Goal: Task Accomplishment & Management: Complete application form

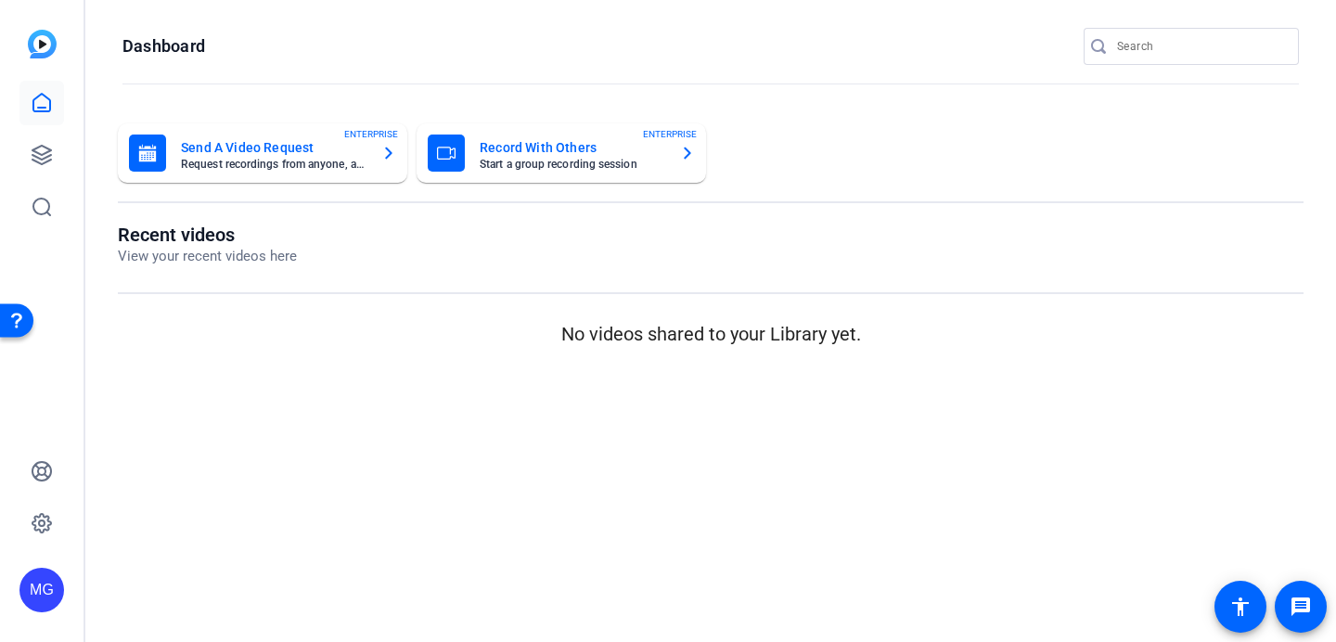
click at [303, 146] on mat-card-title "Send A Video Request" at bounding box center [274, 147] width 186 height 22
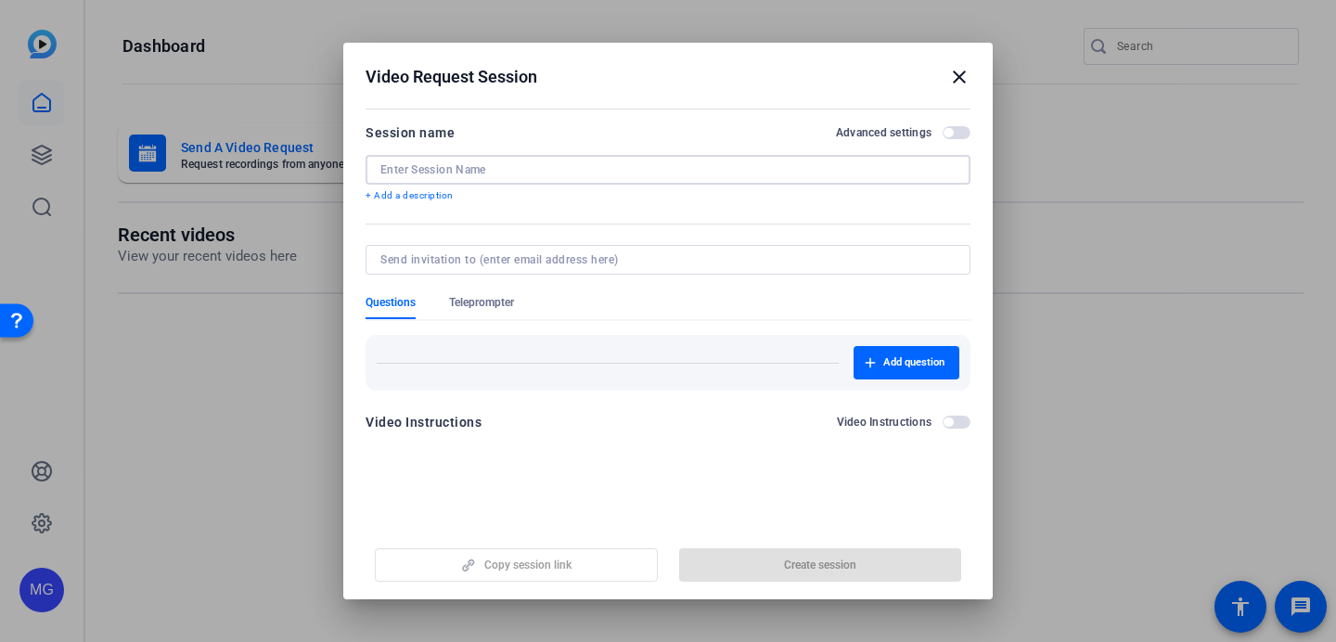
click at [0, 0] on input at bounding box center [0, 0] width 0 height 0
click at [961, 82] on mat-icon "close" at bounding box center [959, 77] width 22 height 22
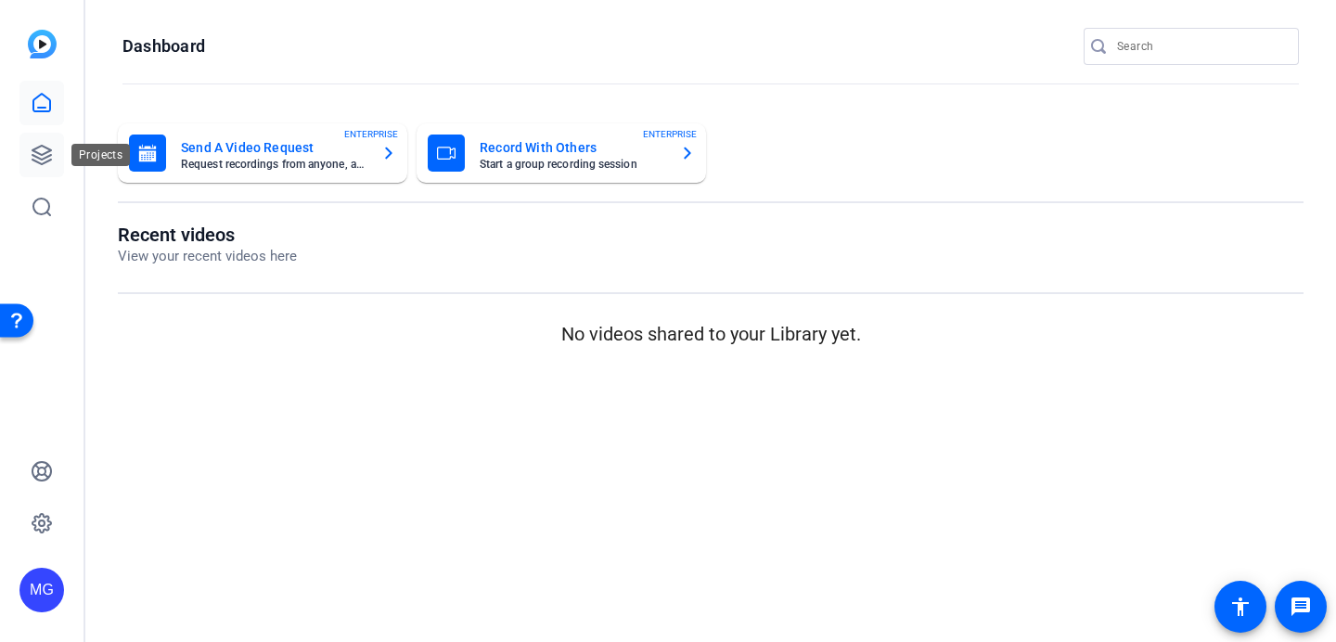
click at [51, 157] on icon at bounding box center [42, 155] width 22 height 22
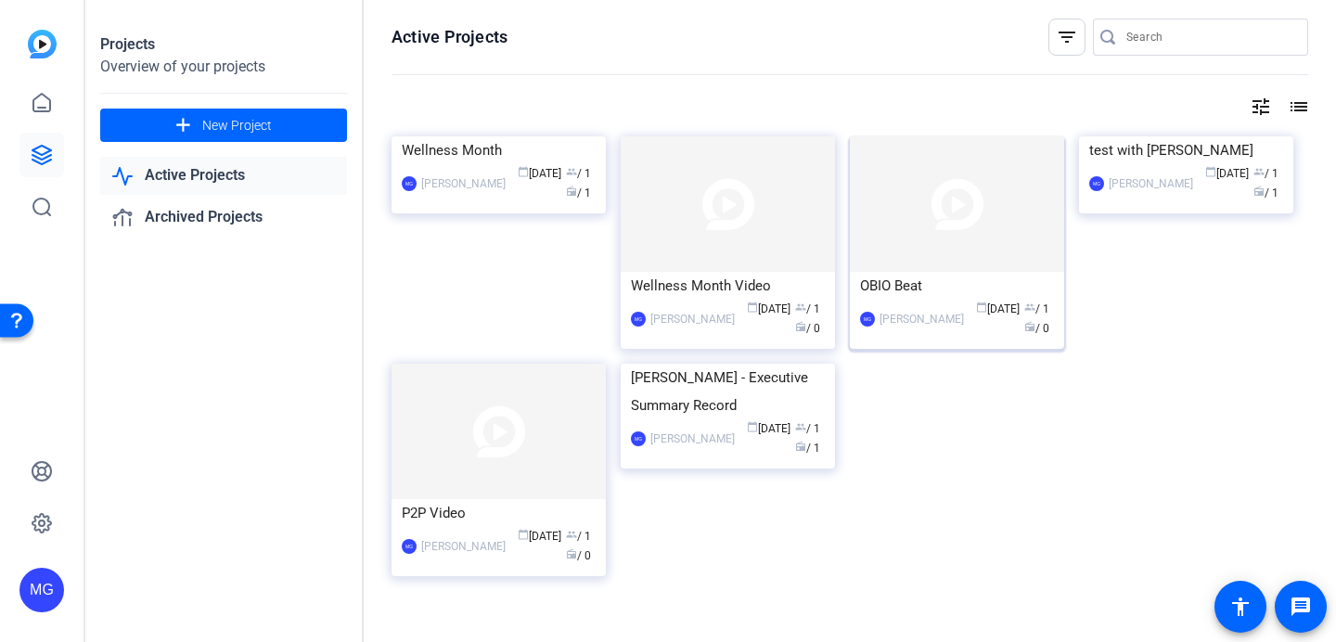
click at [945, 247] on img at bounding box center [957, 203] width 214 height 135
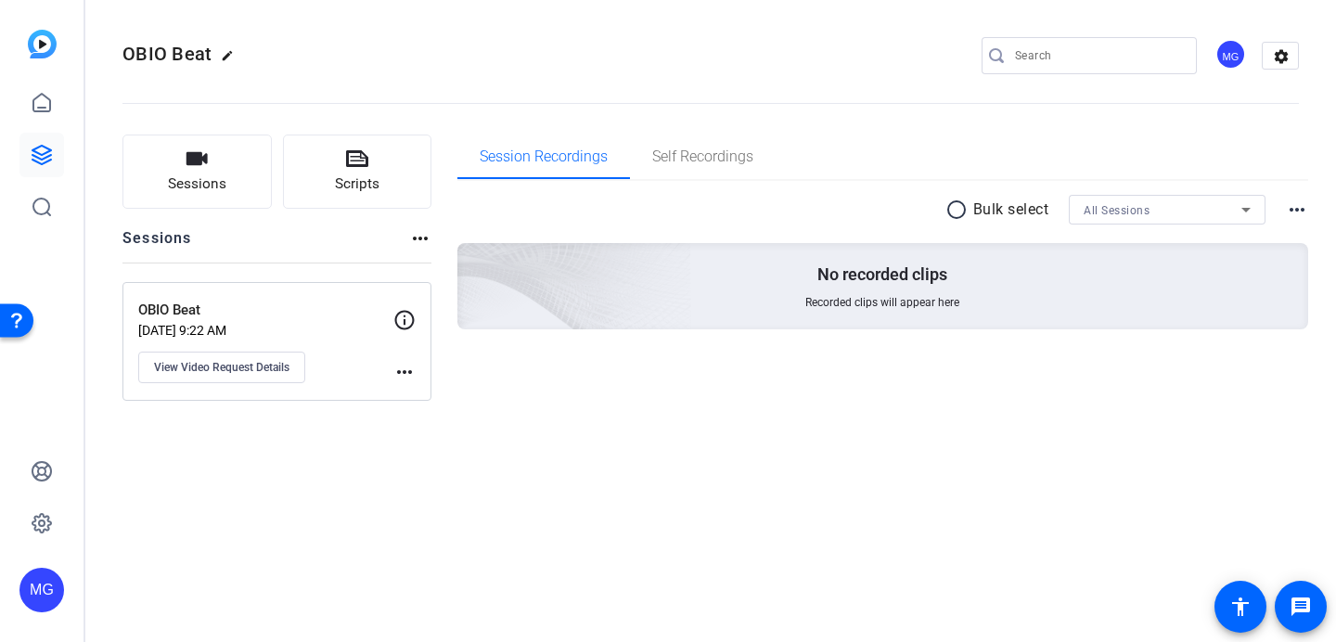
click at [414, 373] on mat-icon "more_horiz" at bounding box center [404, 372] width 22 height 22
click at [241, 366] on div at bounding box center [668, 321] width 1336 height 642
click at [269, 369] on span "View Video Request Details" at bounding box center [221, 367] width 135 height 15
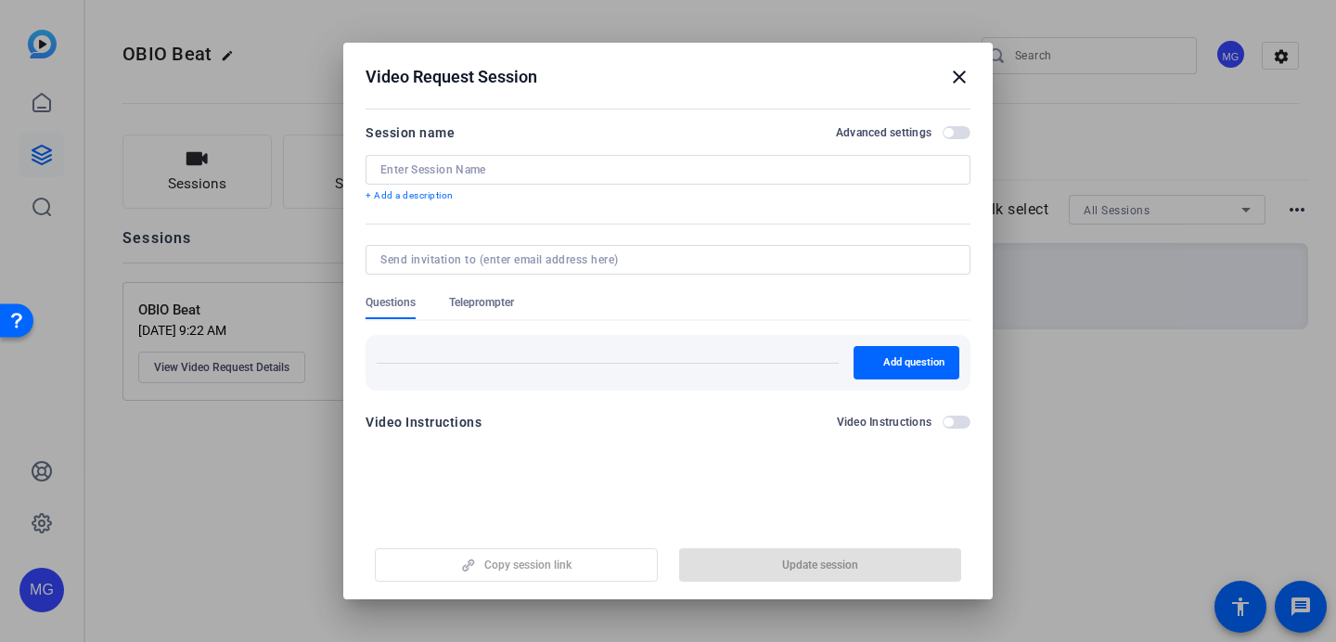
type input "OBIO Beat"
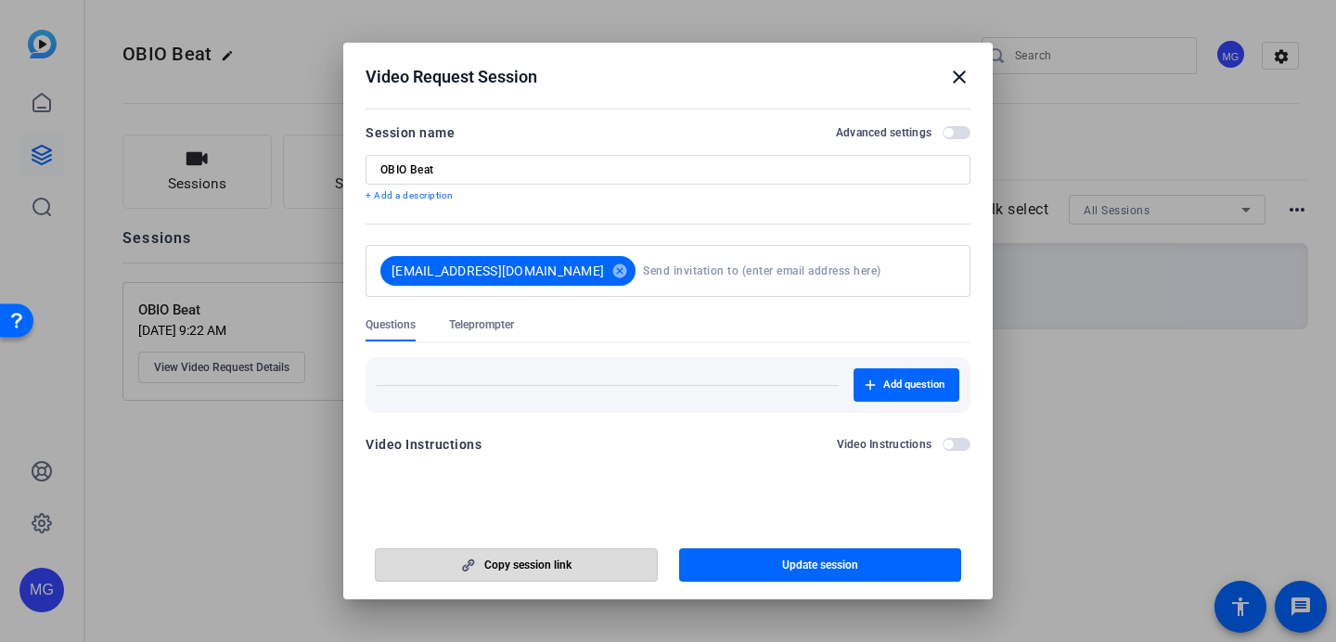
click at [570, 562] on span "Copy session link" at bounding box center [527, 565] width 87 height 15
click at [802, 263] on input at bounding box center [795, 270] width 305 height 37
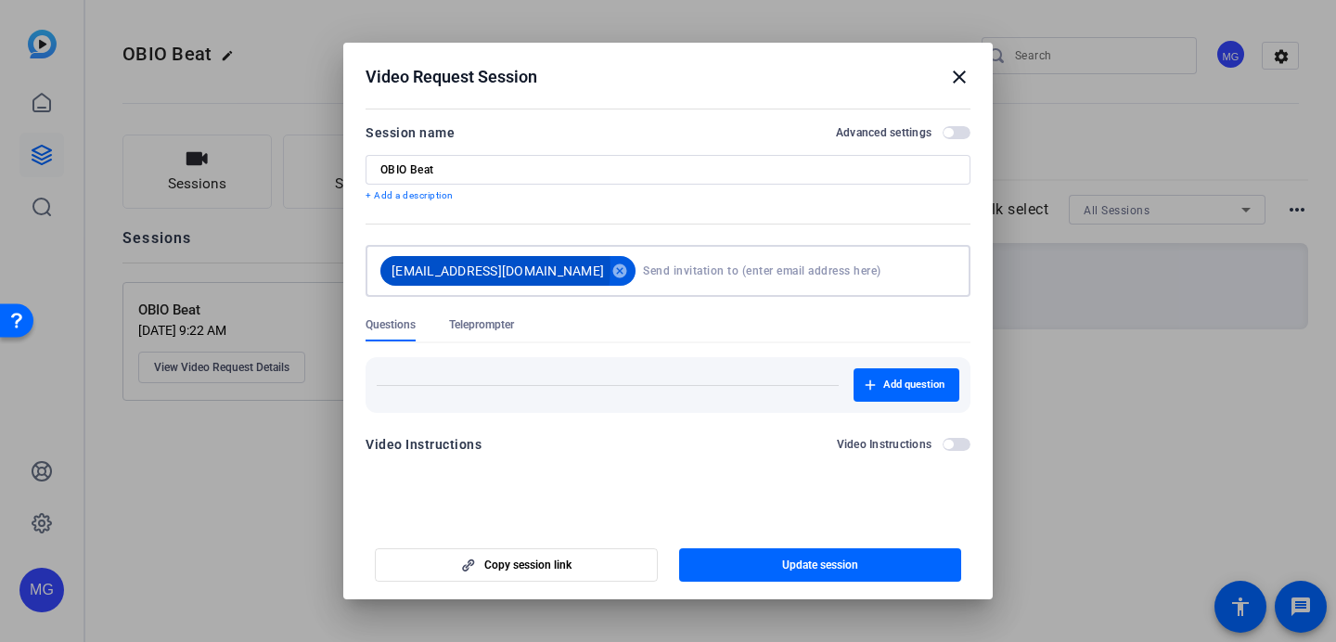
click at [467, 267] on span "[EMAIL_ADDRESS][DOMAIN_NAME]" at bounding box center [498, 271] width 212 height 19
click at [604, 271] on mat-icon "cancel" at bounding box center [620, 271] width 32 height 17
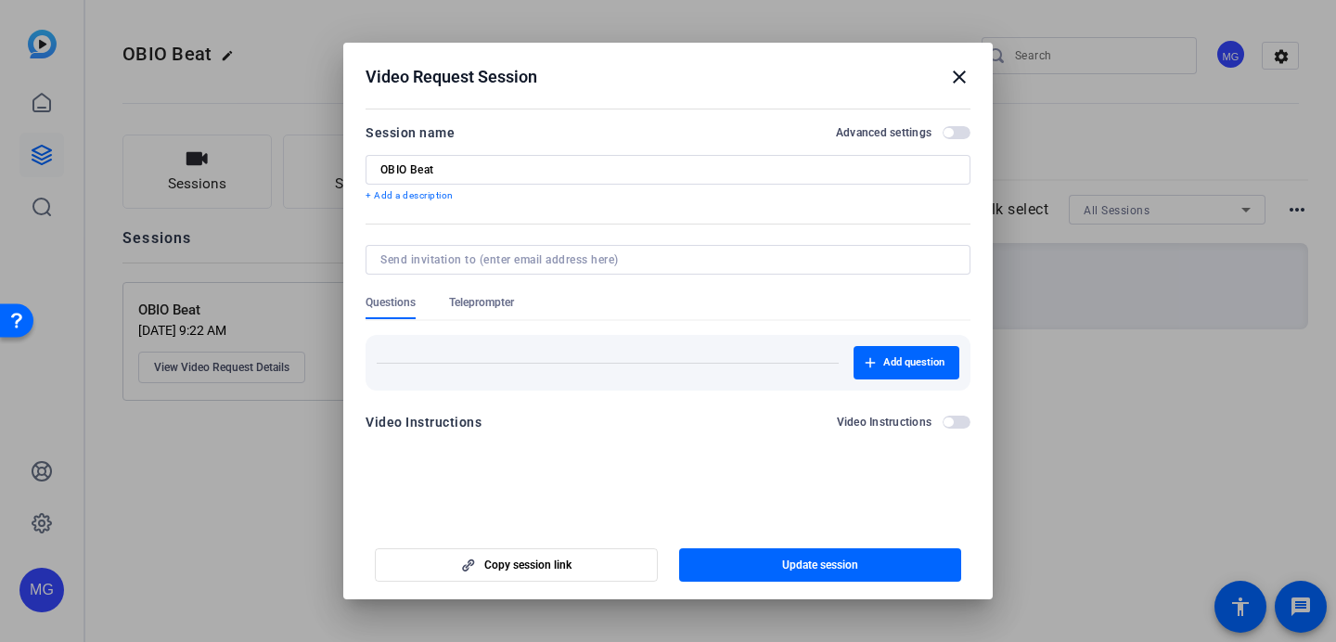
click at [558, 255] on input at bounding box center [664, 259] width 568 height 15
type input "[EMAIL_ADDRESS][DOMAIN_NAME]"
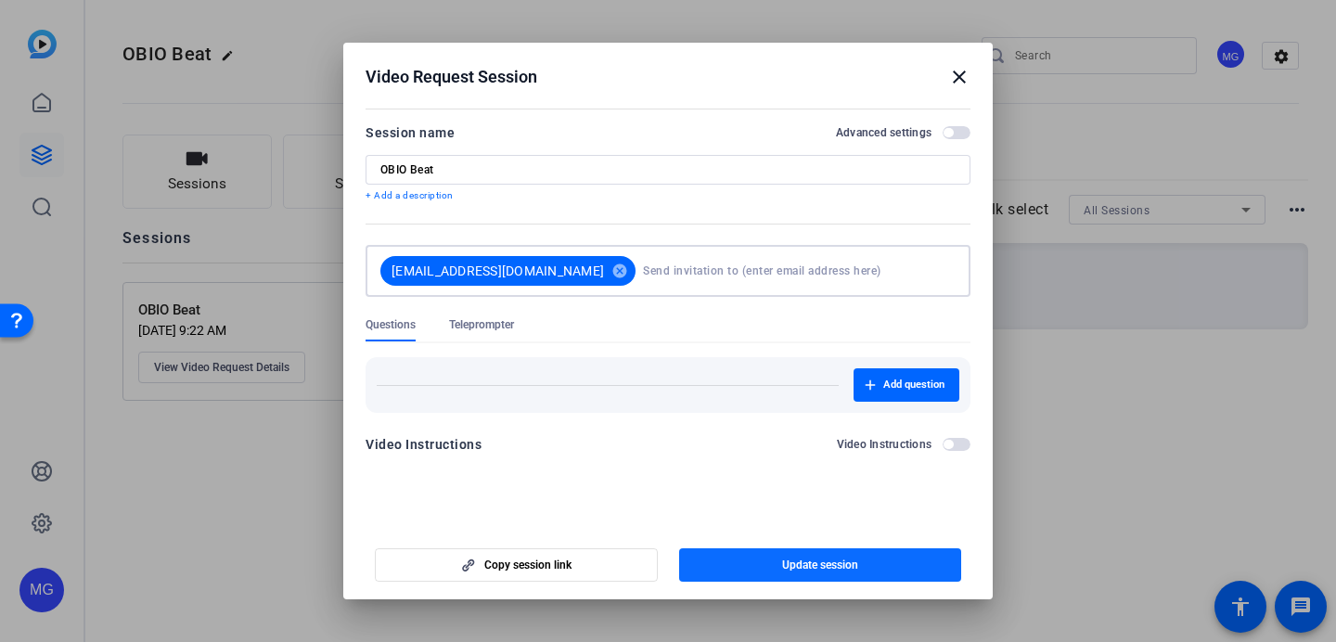
click at [829, 554] on span "button" at bounding box center [820, 565] width 283 height 45
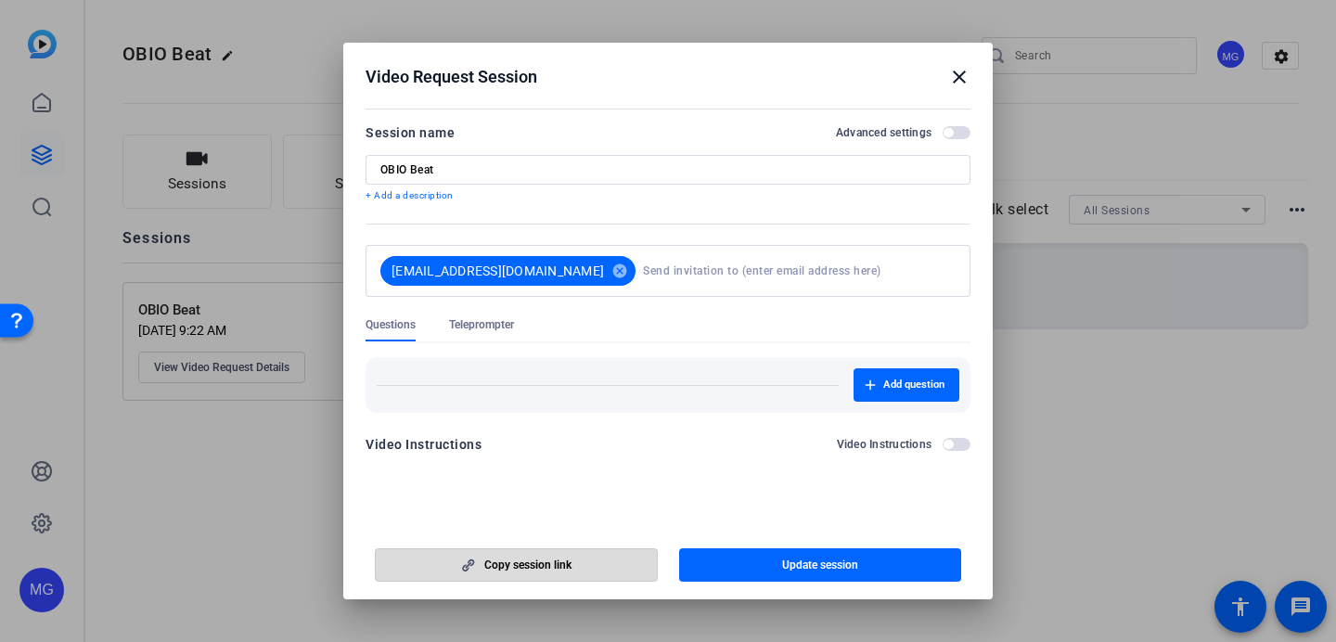
click at [485, 566] on span "Copy session link" at bounding box center [527, 565] width 87 height 15
click at [955, 77] on mat-icon "close" at bounding box center [959, 77] width 22 height 22
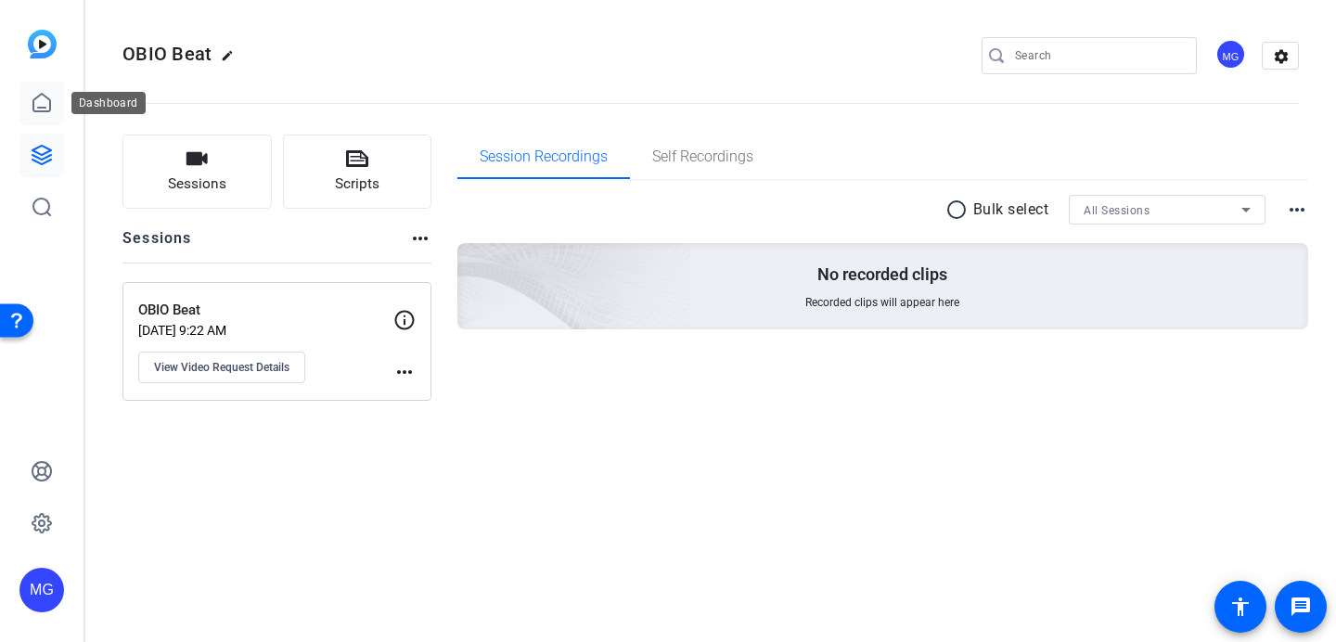
click at [43, 109] on icon at bounding box center [42, 103] width 22 height 22
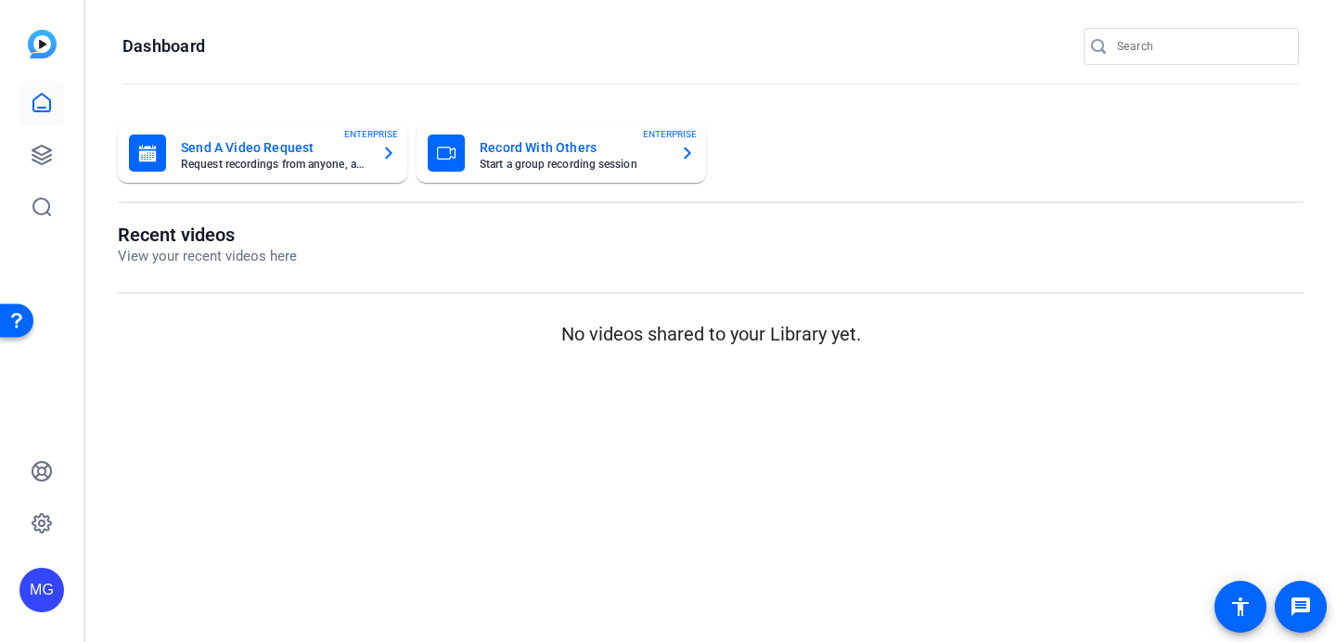
click at [252, 153] on mat-card-title "Send A Video Request" at bounding box center [274, 147] width 186 height 22
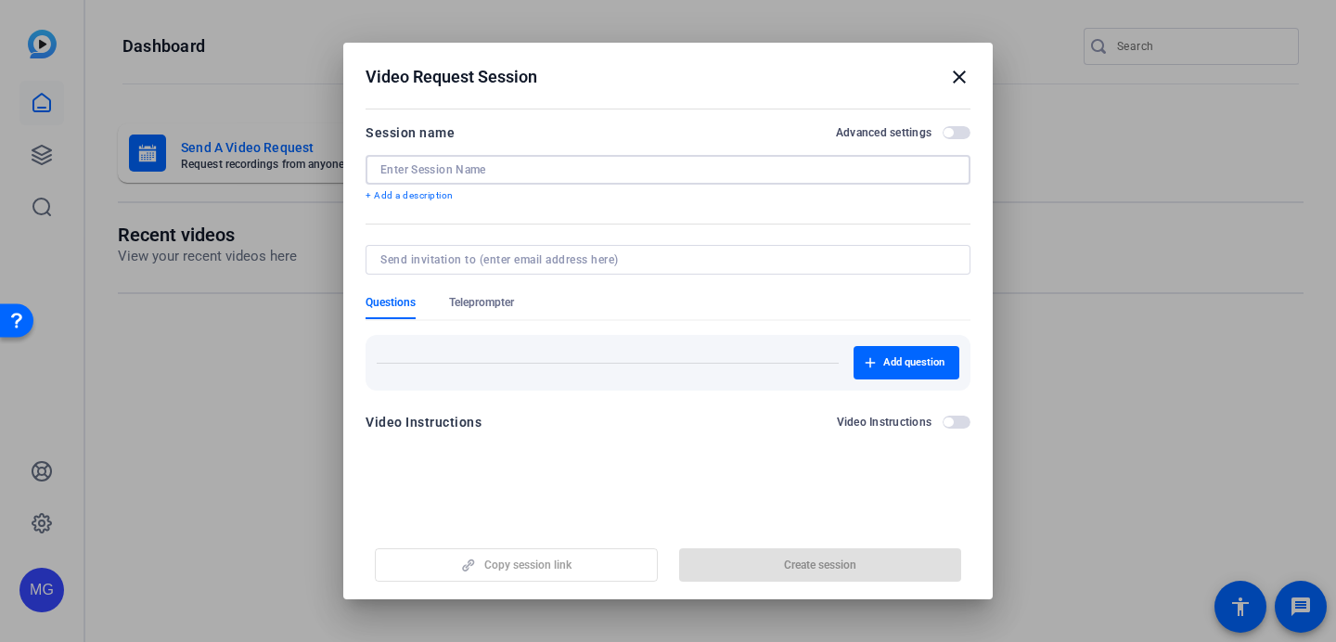
click at [542, 168] on input at bounding box center [667, 169] width 575 height 15
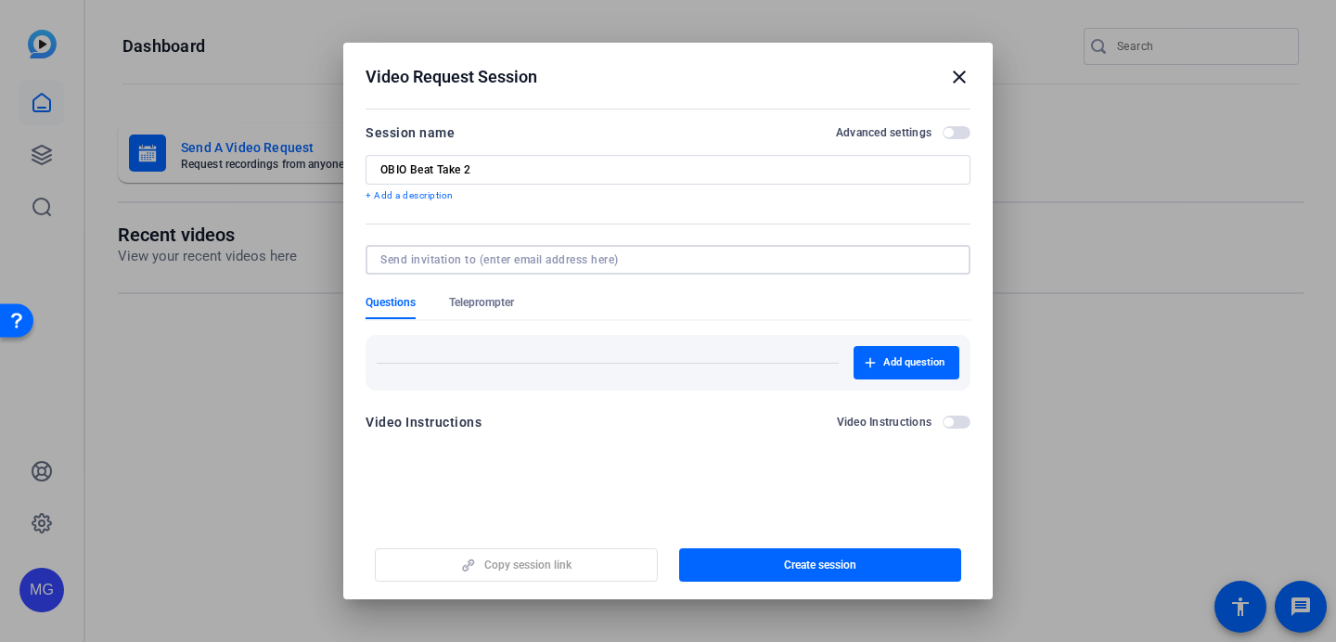
click at [456, 263] on input at bounding box center [664, 259] width 568 height 15
drag, startPoint x: 506, startPoint y: 171, endPoint x: 435, endPoint y: 170, distance: 70.5
click at [435, 170] on input "OBIO Beat Take 2" at bounding box center [667, 169] width 575 height 15
type input "[PERSON_NAME] (NEW)"
click at [522, 253] on input at bounding box center [664, 259] width 568 height 15
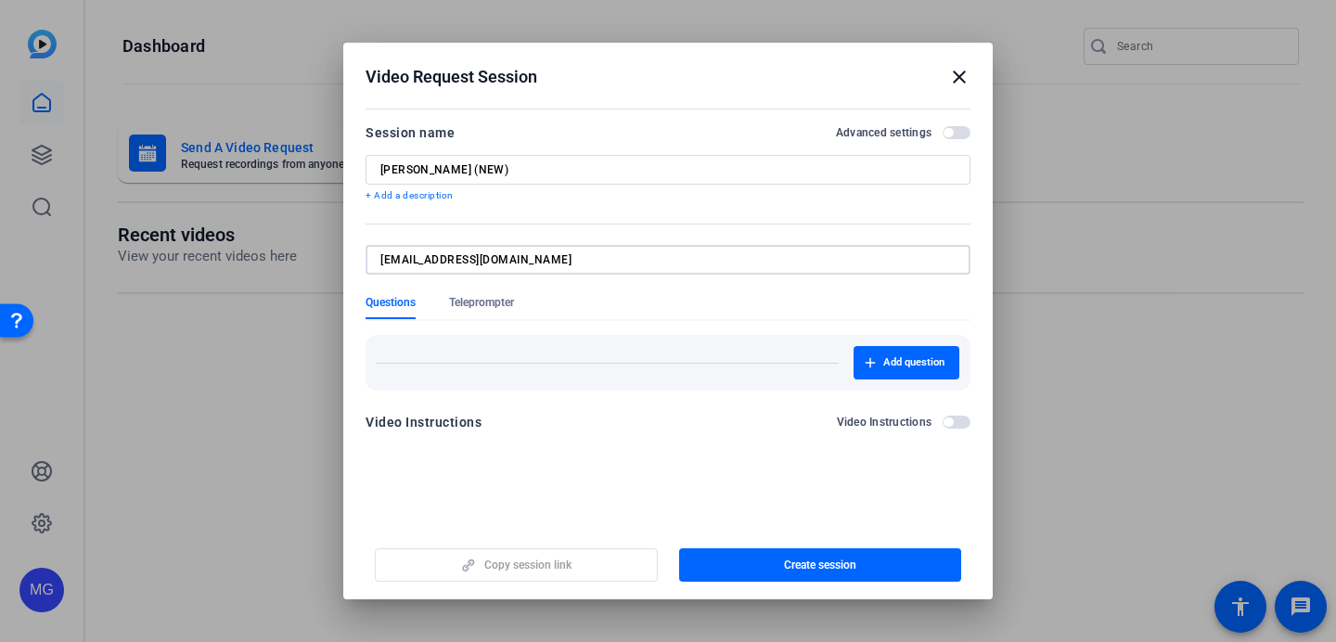
type input "[EMAIL_ADDRESS][DOMAIN_NAME]"
click at [588, 281] on mat-form-field at bounding box center [668, 270] width 605 height 50
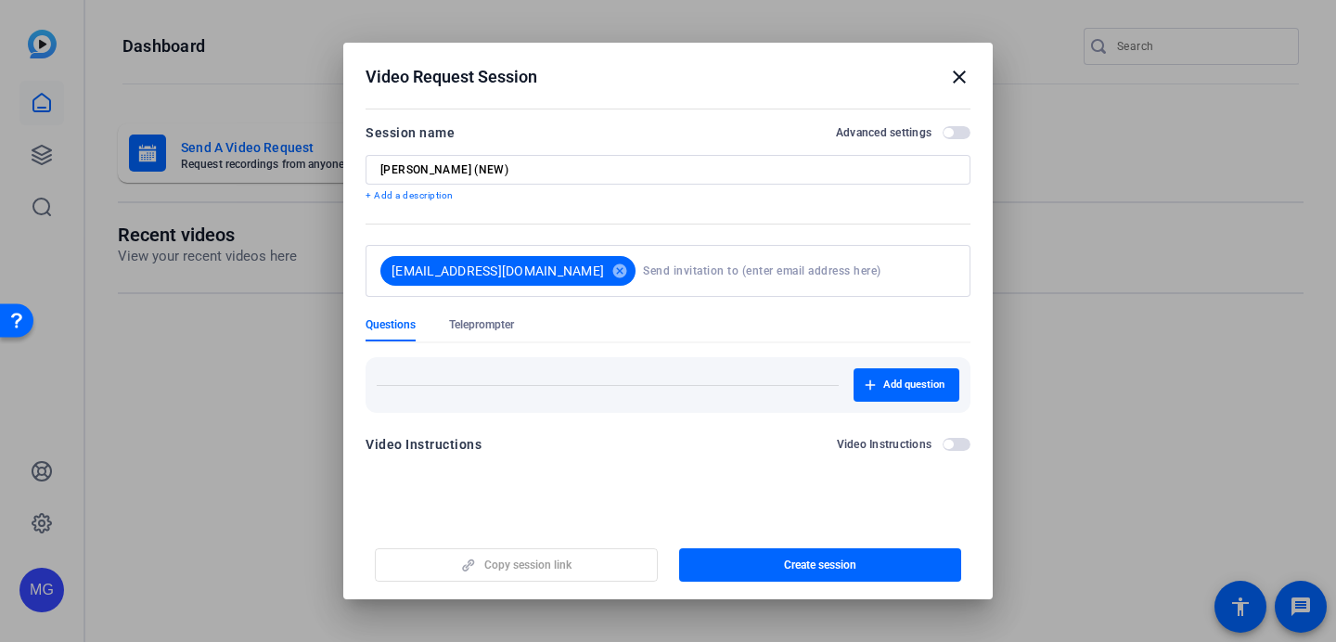
click at [685, 316] on form "Session name Advanced settings [PERSON_NAME] (NEW) + Add a description [EMAIL_A…" at bounding box center [668, 294] width 605 height 345
click at [539, 540] on div "Copy session link Create session" at bounding box center [668, 557] width 605 height 47
click at [815, 562] on span "Create session" at bounding box center [820, 565] width 72 height 15
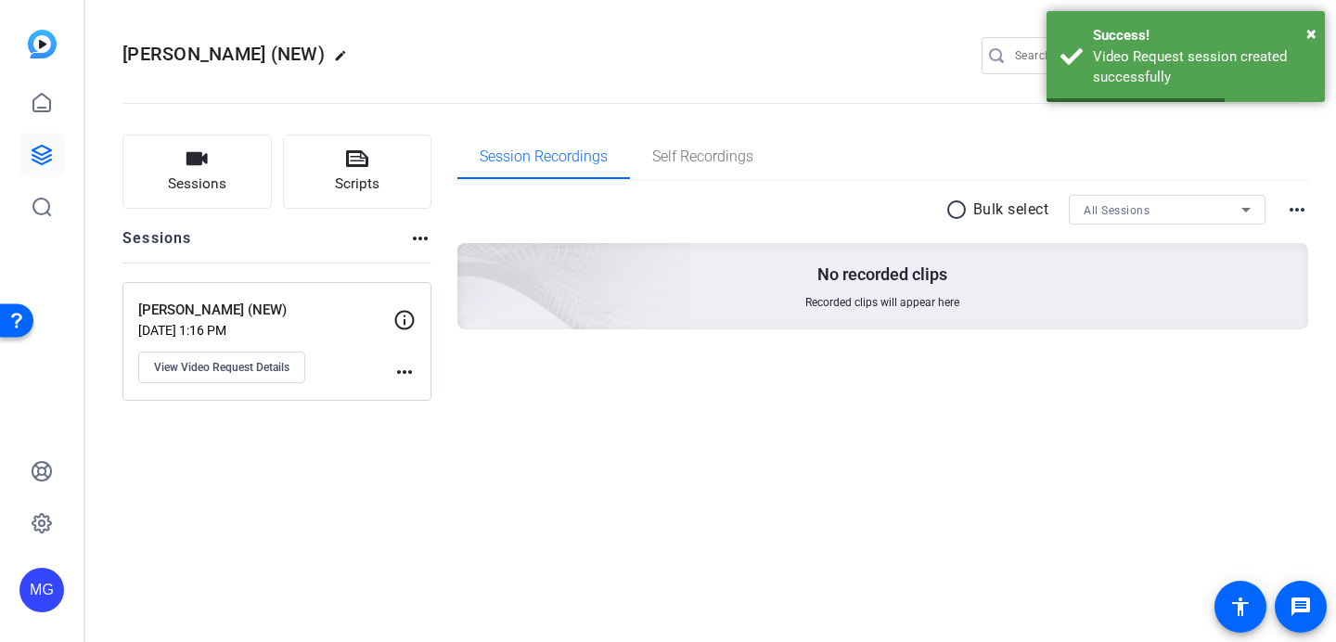
click at [410, 369] on mat-icon "more_horiz" at bounding box center [404, 372] width 22 height 22
click at [345, 341] on div at bounding box center [668, 321] width 1336 height 642
click at [340, 304] on p "[PERSON_NAME] (NEW)" at bounding box center [265, 310] width 255 height 21
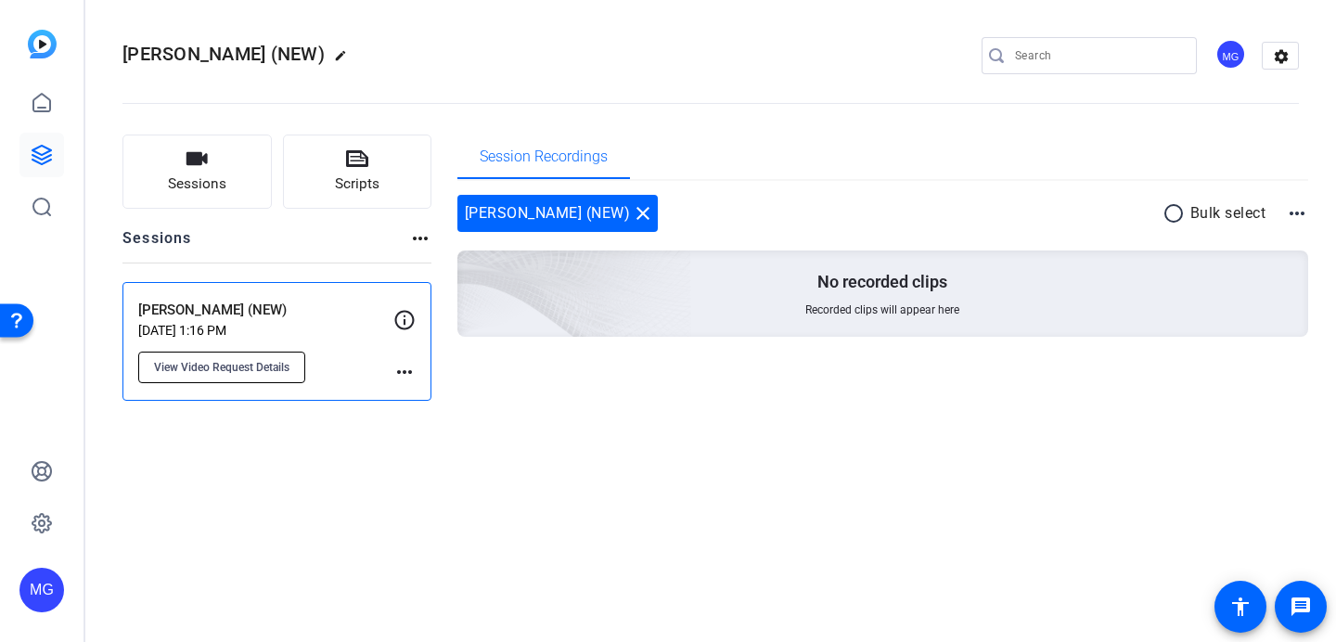
click at [256, 358] on button "View Video Request Details" at bounding box center [221, 368] width 167 height 32
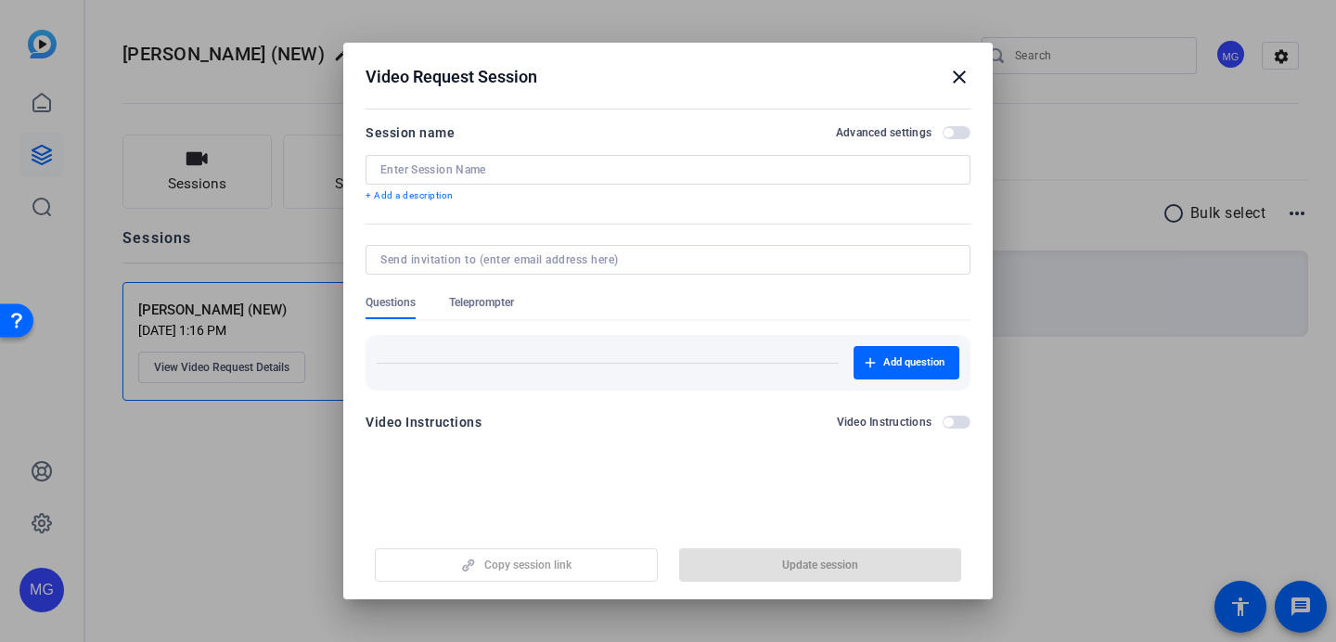
type input "[PERSON_NAME] (NEW)"
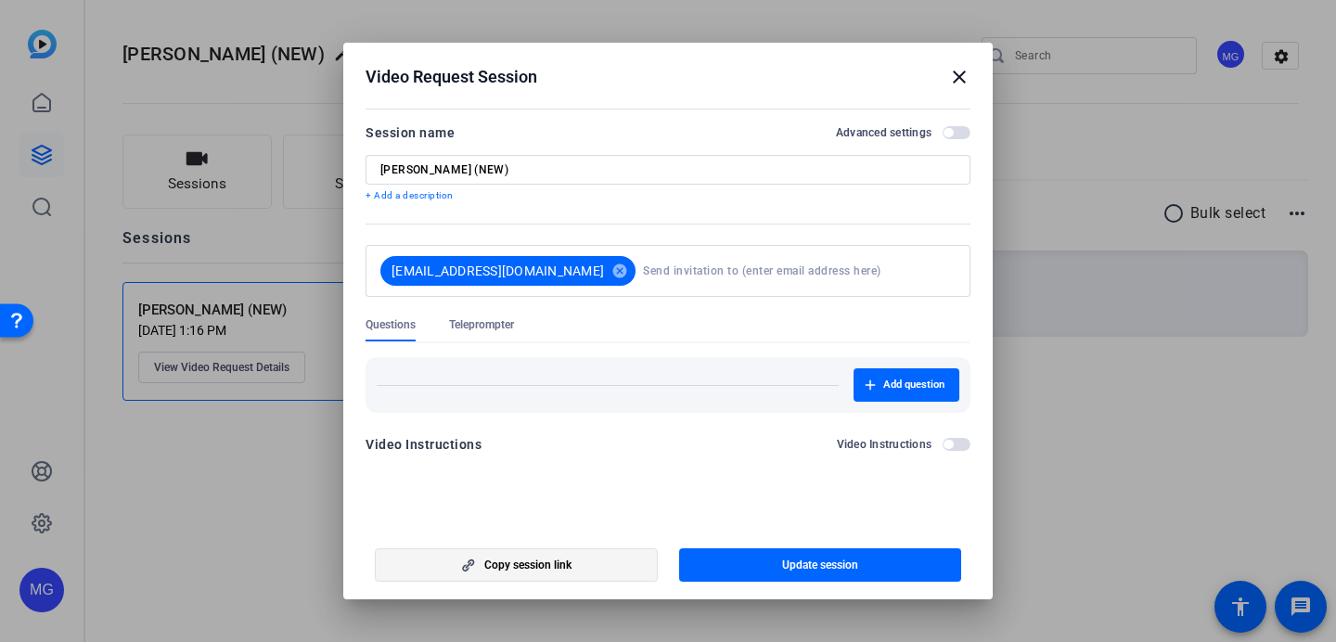
click at [518, 567] on span "Copy session link" at bounding box center [527, 565] width 87 height 15
click at [762, 472] on mat-dialog-content "Session name Advanced settings [PERSON_NAME] (NEW) + Add a description [EMAIL_A…" at bounding box center [667, 295] width 649 height 384
click at [831, 557] on span "button" at bounding box center [820, 565] width 283 height 45
click at [958, 75] on mat-icon "close" at bounding box center [959, 77] width 22 height 22
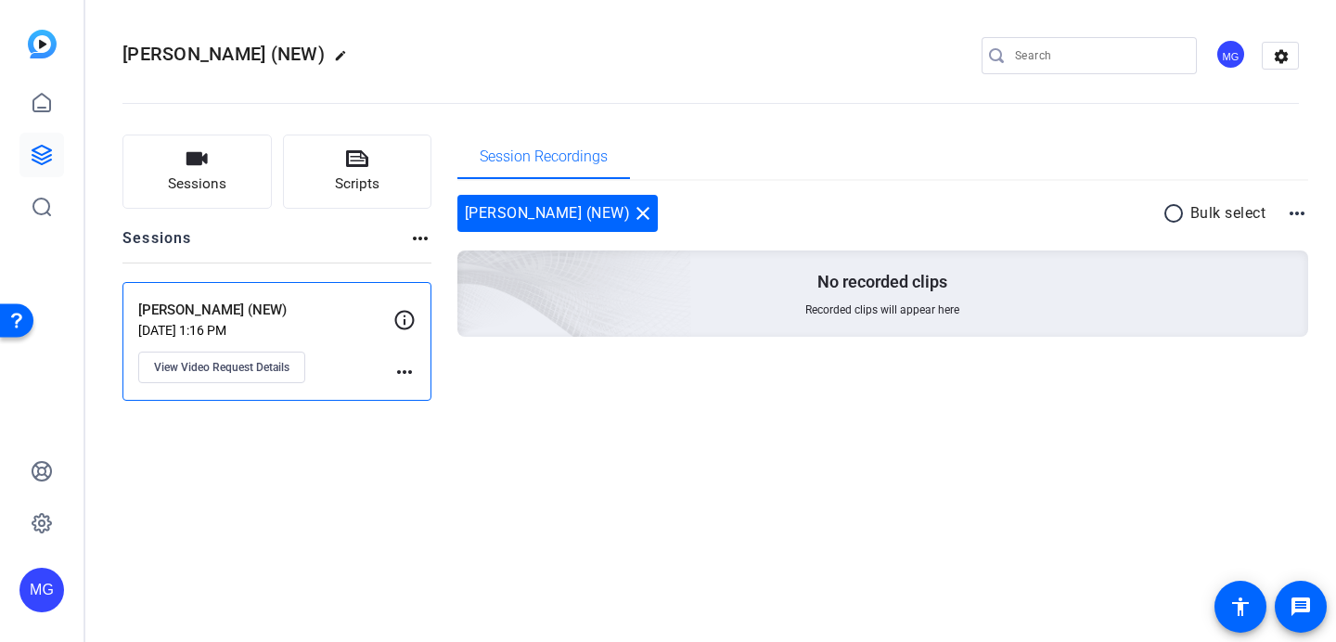
click at [410, 376] on mat-icon "more_horiz" at bounding box center [404, 372] width 22 height 22
click at [410, 376] on div at bounding box center [668, 321] width 1336 height 642
click at [426, 225] on div "Sessions Scripts Sessions more_horiz OBIO Beat (NEW) [DATE] 1:16 PM View Video …" at bounding box center [276, 268] width 309 height 266
click at [424, 236] on mat-icon "more_horiz" at bounding box center [420, 238] width 22 height 22
click at [424, 236] on div at bounding box center [668, 321] width 1336 height 642
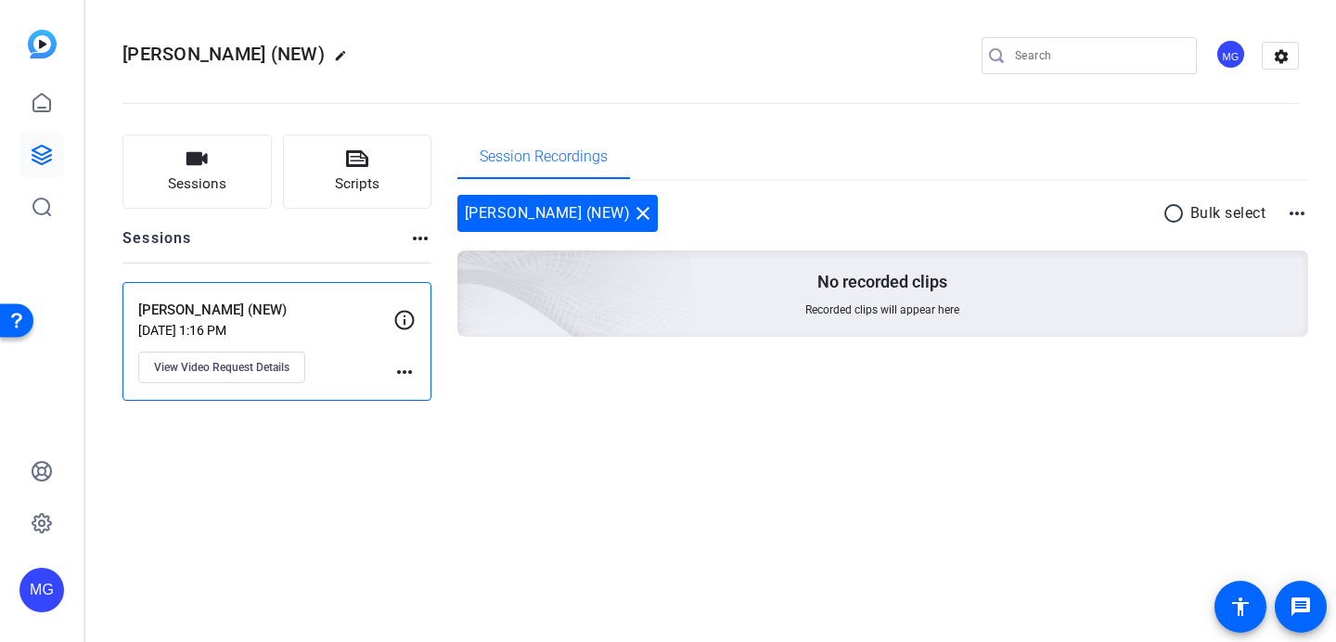
click at [695, 218] on div "OBIO Beat (NEW) close radio_button_unchecked Bulk select more_horiz" at bounding box center [883, 213] width 852 height 37
click at [385, 237] on div "Sessions more_horiz" at bounding box center [276, 244] width 309 height 35
click at [243, 363] on span "View Video Request Details" at bounding box center [221, 367] width 135 height 15
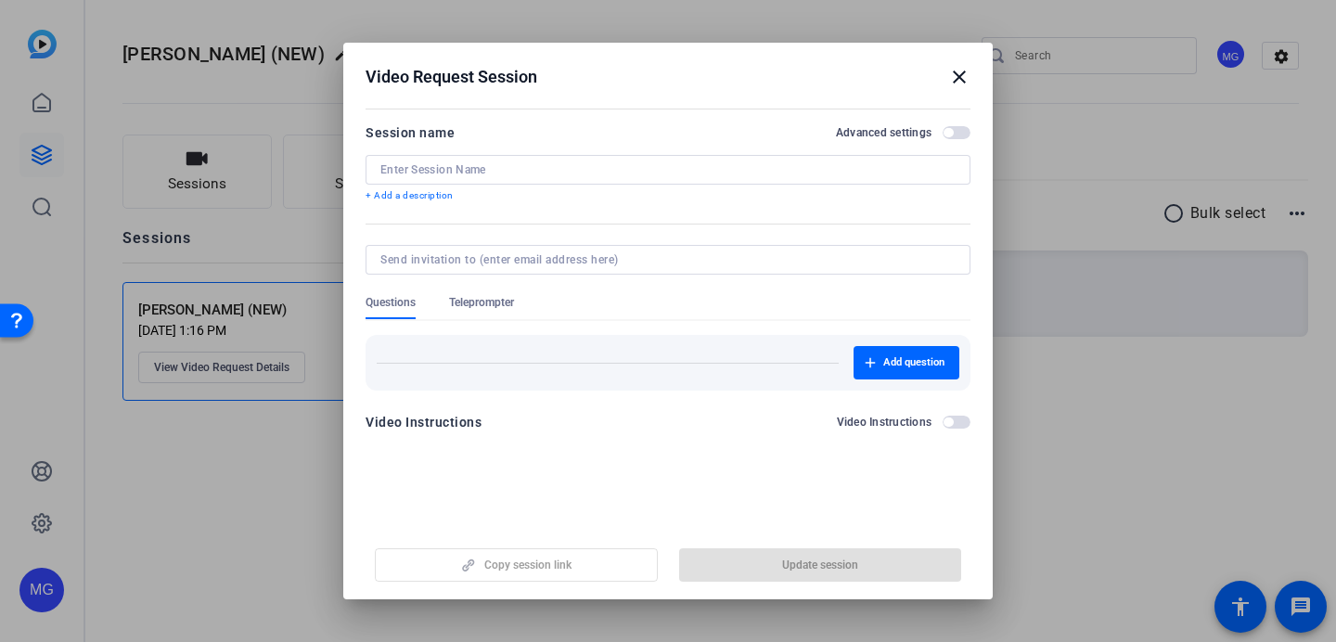
type input "[PERSON_NAME] (NEW)"
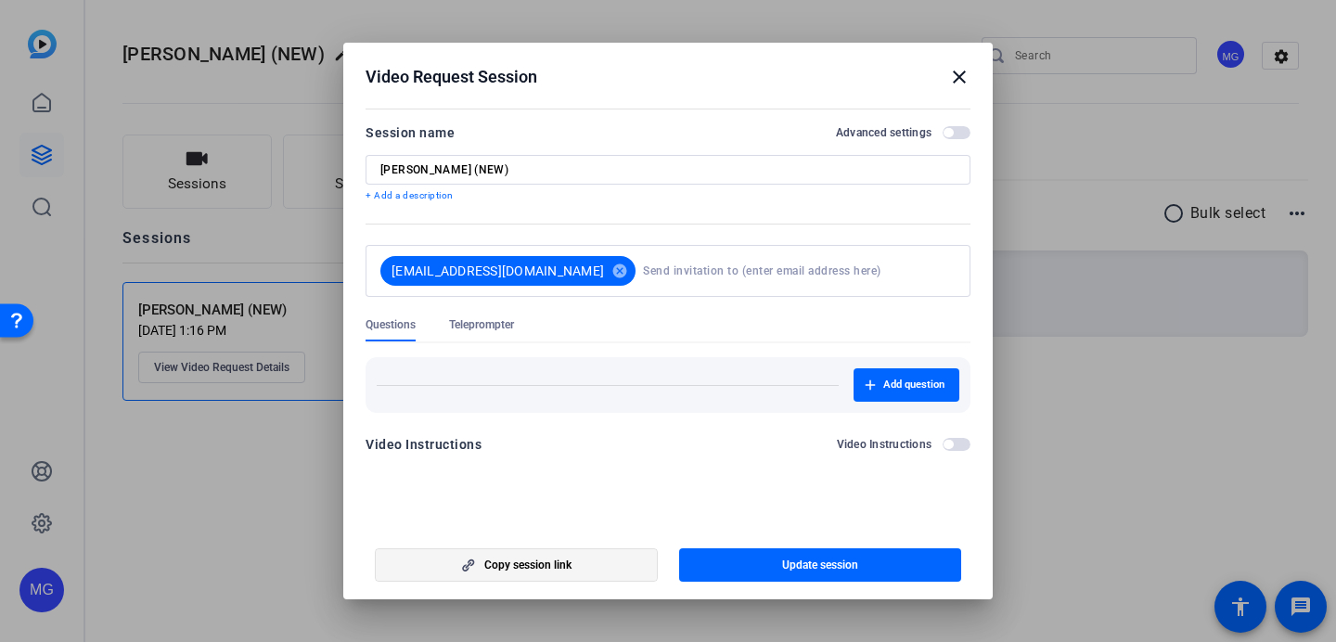
click at [558, 566] on span "Copy session link" at bounding box center [527, 565] width 87 height 15
click at [955, 132] on span "button" at bounding box center [957, 132] width 28 height 13
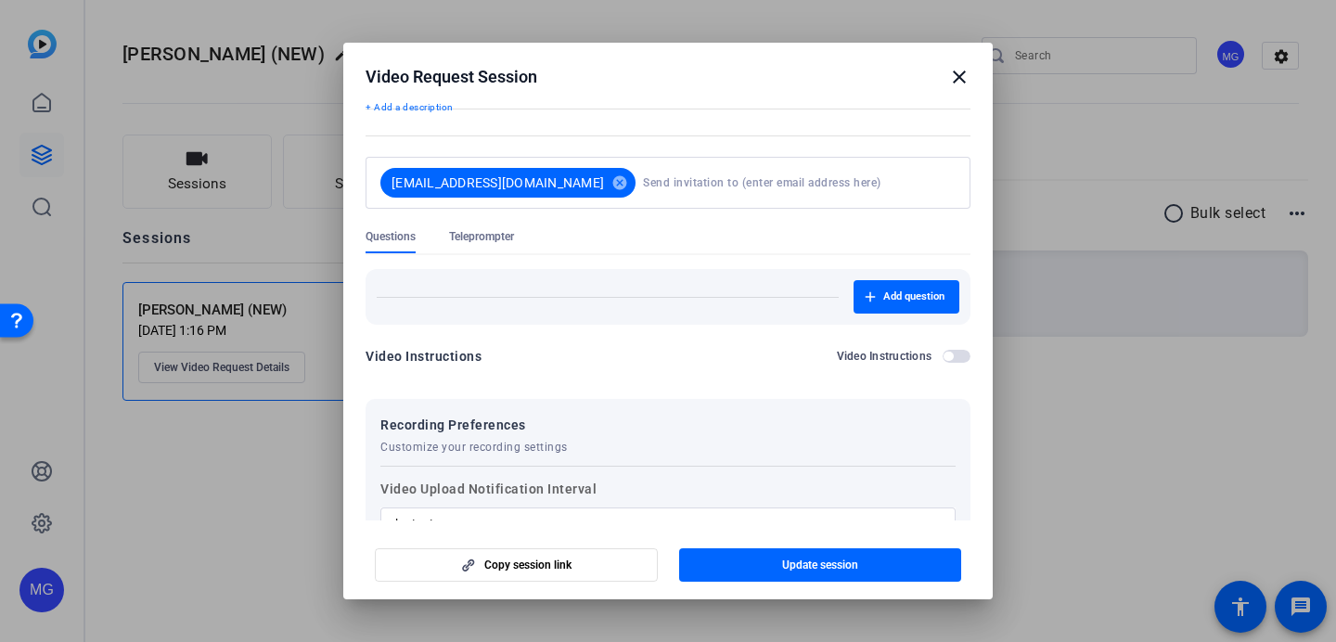
scroll to position [344, 0]
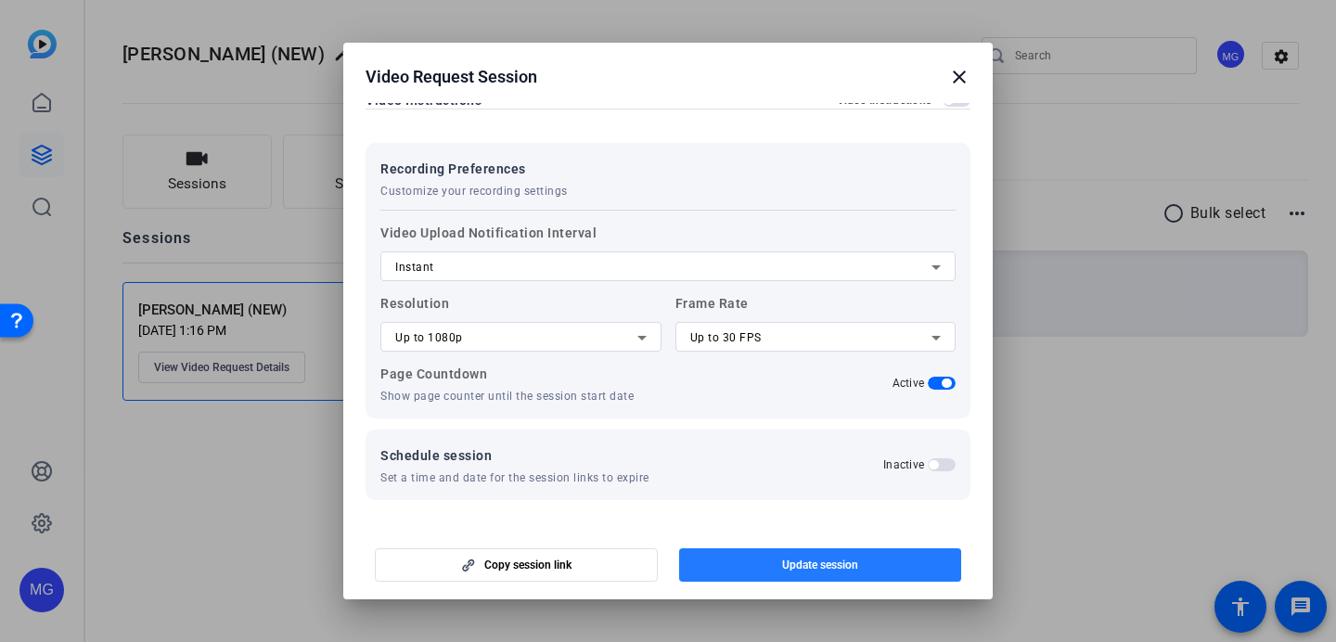
click at [815, 574] on span "button" at bounding box center [820, 565] width 283 height 45
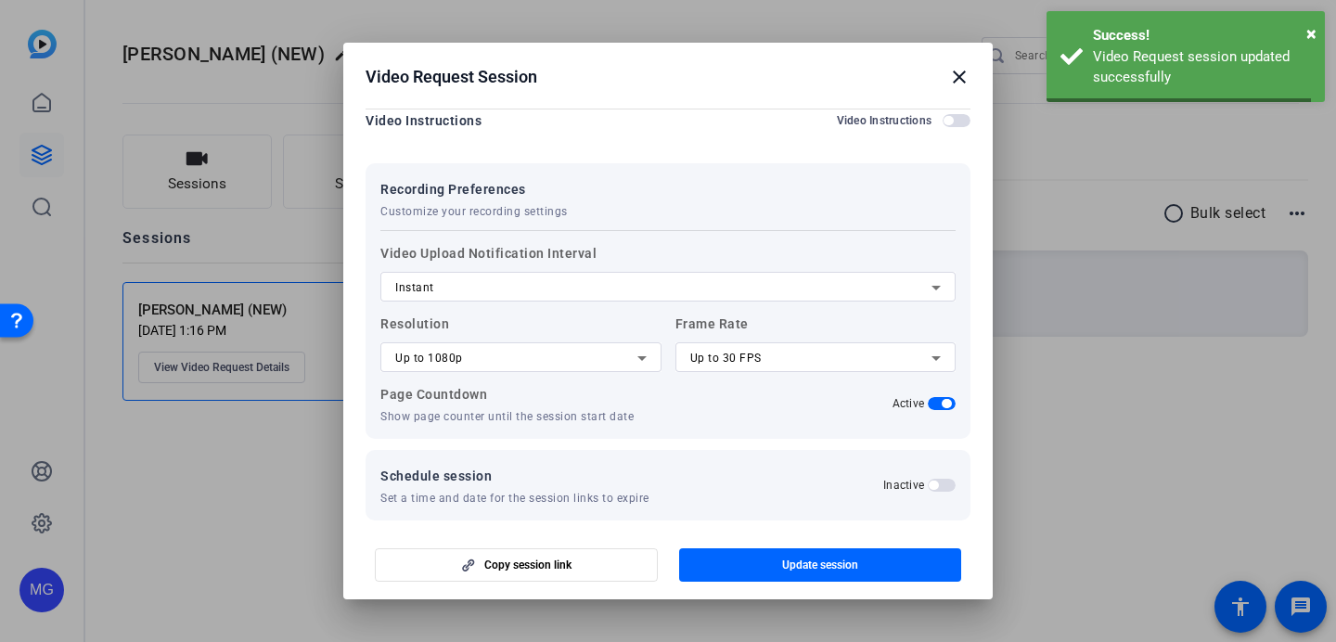
scroll to position [0, 0]
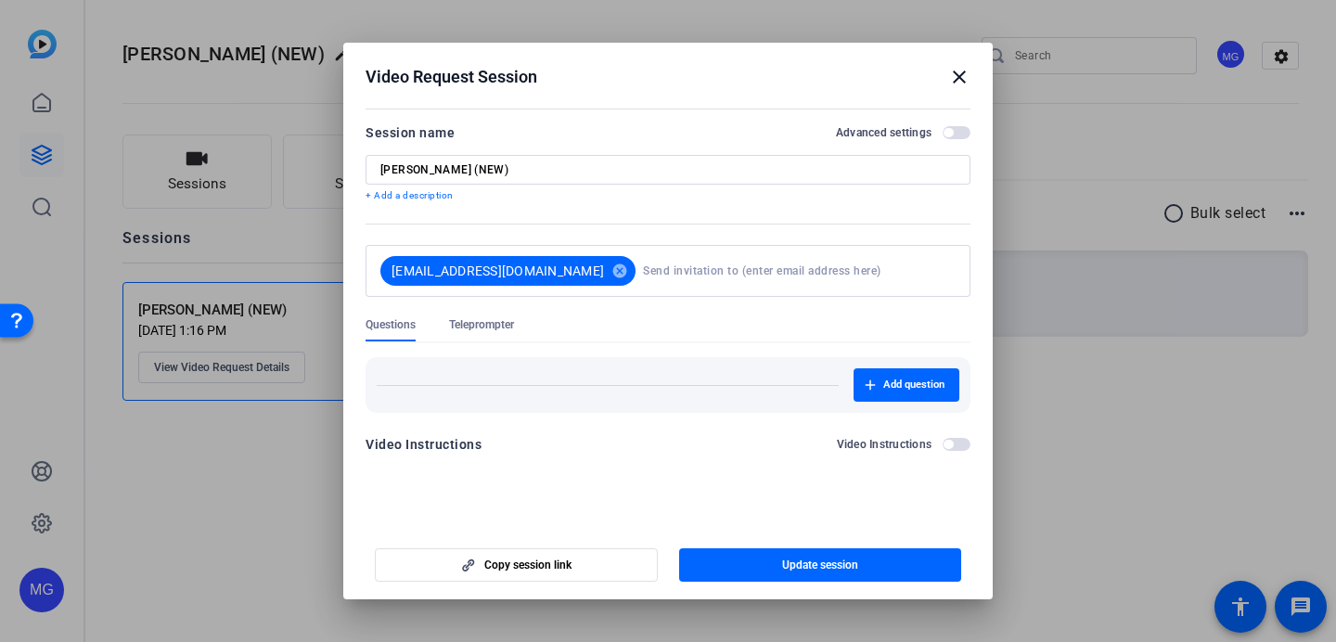
click at [739, 432] on form "Session name Advanced settings [PERSON_NAME] (NEW) + Add a description [EMAIL_A…" at bounding box center [668, 294] width 605 height 345
click at [963, 71] on mat-icon "close" at bounding box center [959, 77] width 22 height 22
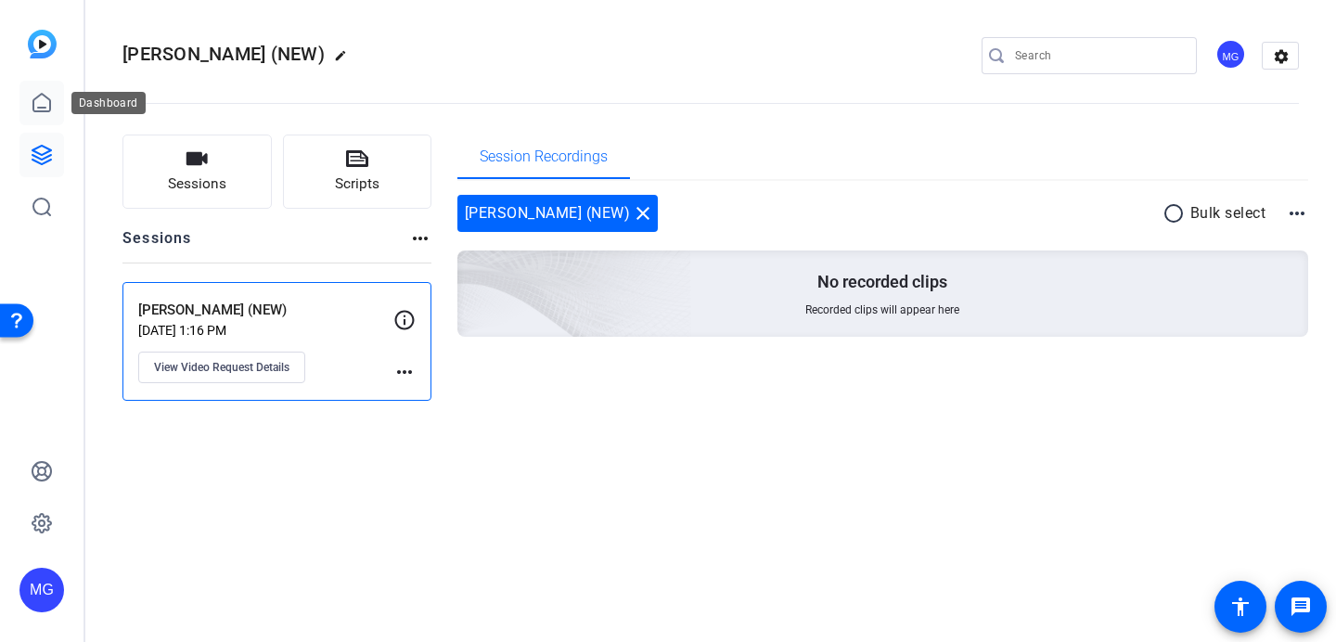
click at [39, 104] on icon at bounding box center [42, 103] width 22 height 22
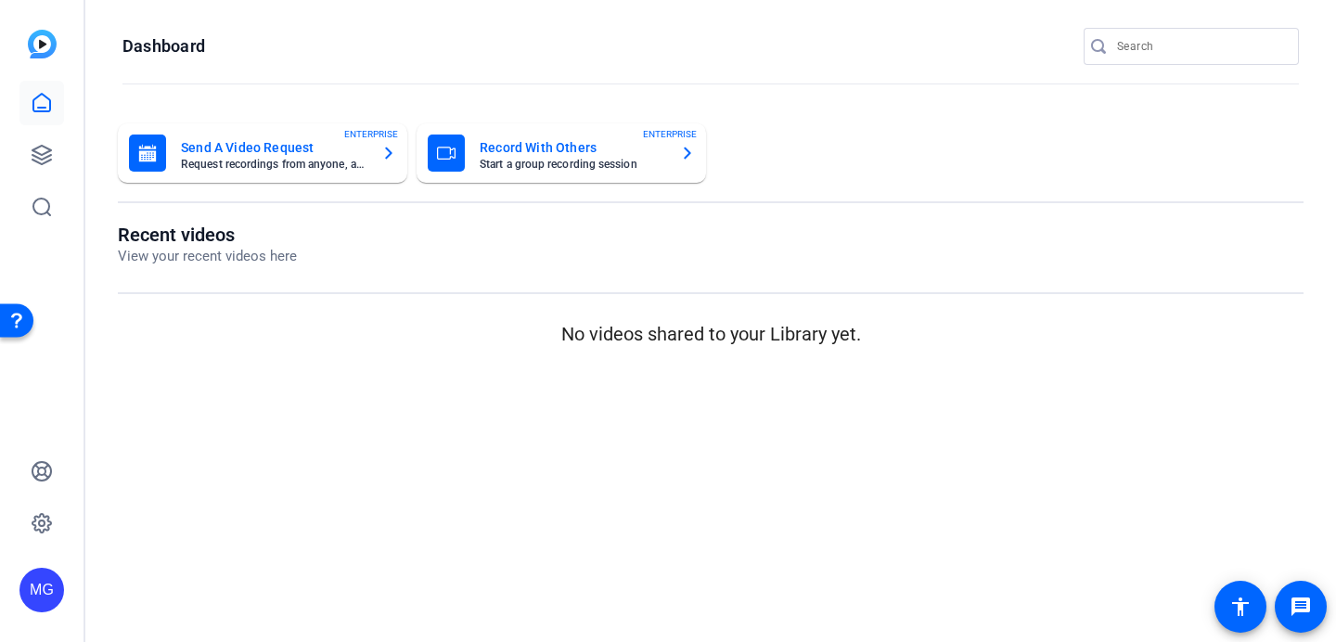
click at [271, 159] on mat-card-subtitle "Request recordings from anyone, anywhere" at bounding box center [274, 164] width 186 height 11
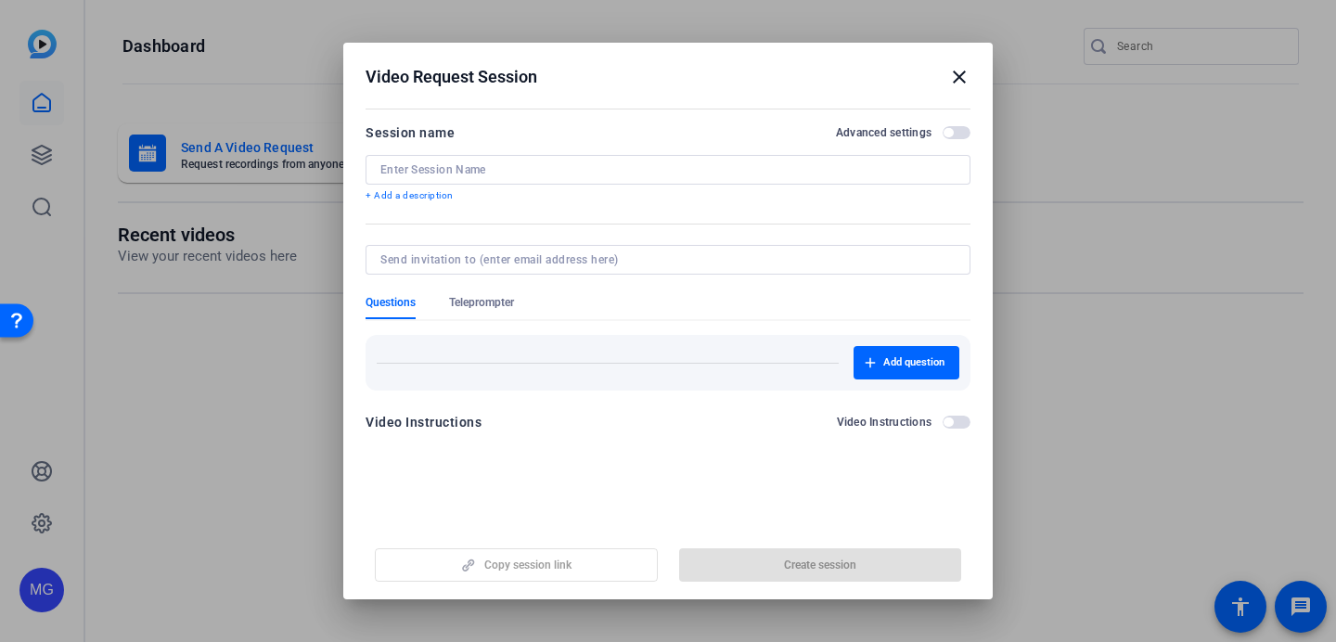
click at [602, 159] on div at bounding box center [667, 170] width 575 height 30
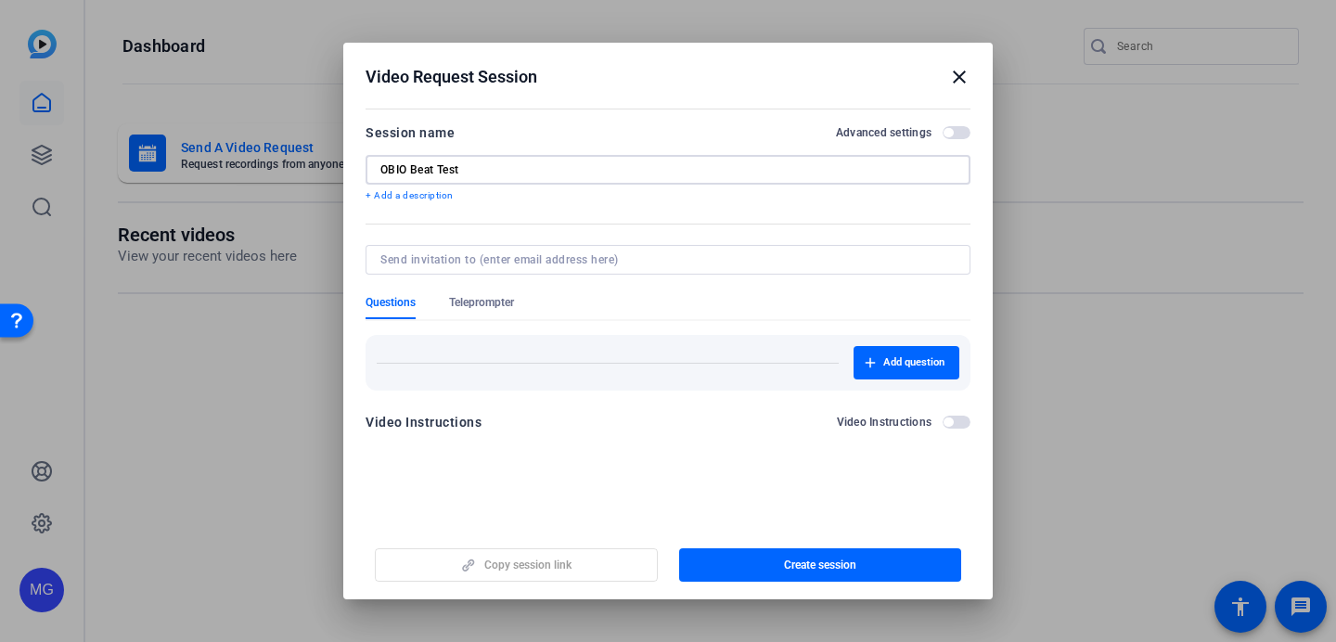
type input "OBIO Beat Test"
click at [682, 476] on openreel-new-create-edit-ugc-session "Video Request Session close Session name Advanced settings OBIO Beat Test + Add…" at bounding box center [667, 321] width 649 height 557
click at [953, 131] on span "button" at bounding box center [948, 132] width 9 height 9
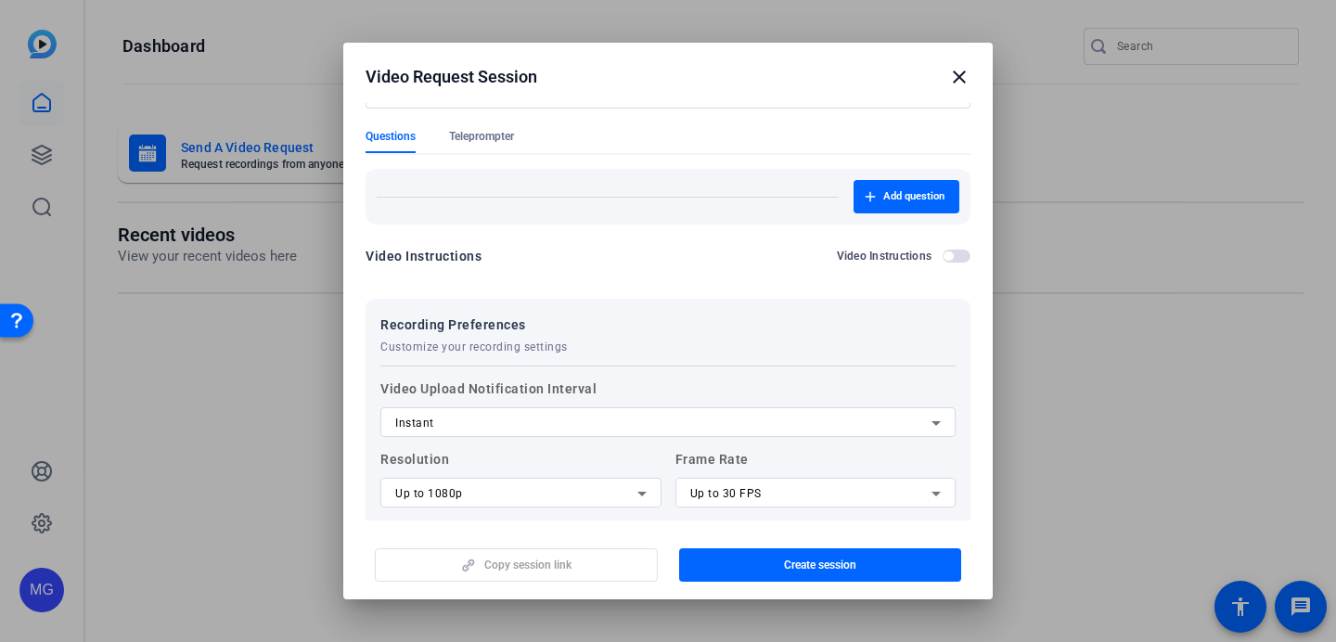
scroll to position [322, 0]
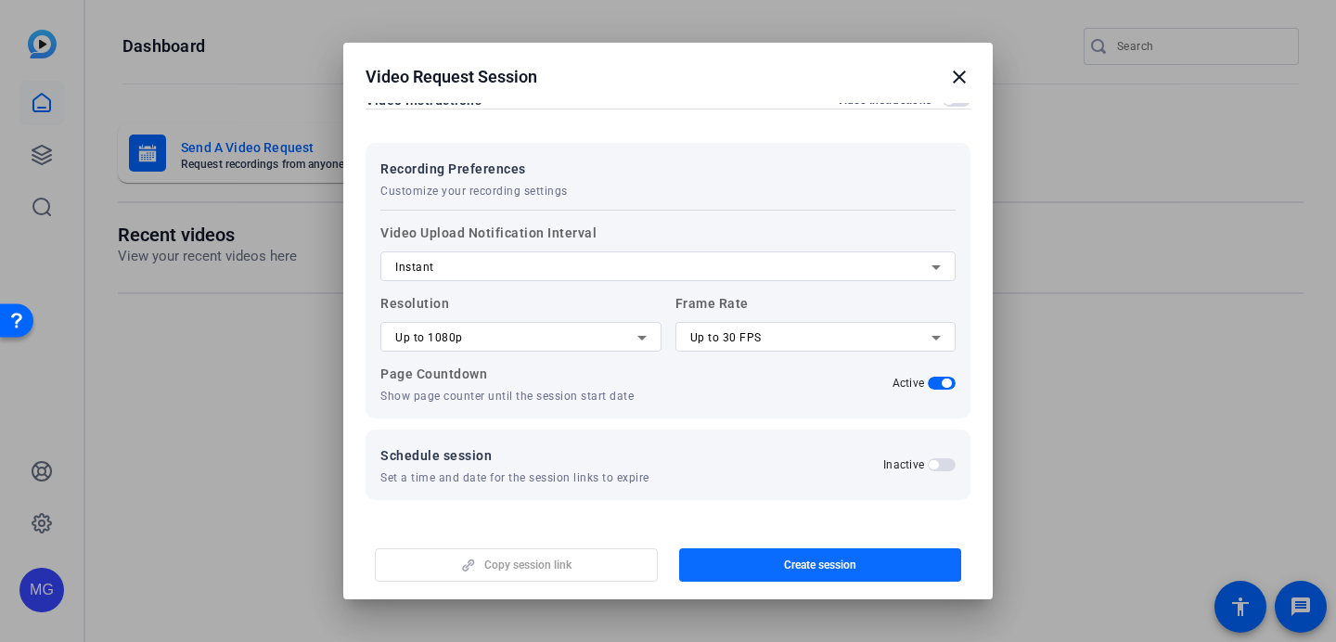
click at [829, 568] on span "Create session" at bounding box center [820, 565] width 72 height 15
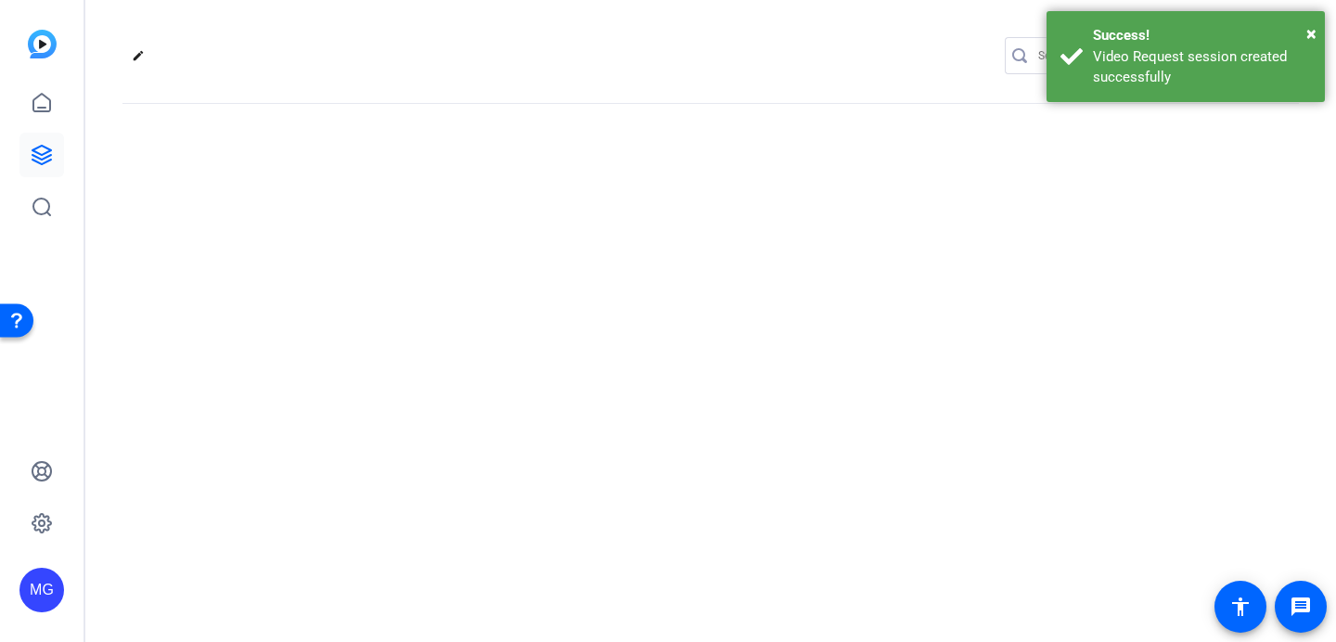
scroll to position [0, 0]
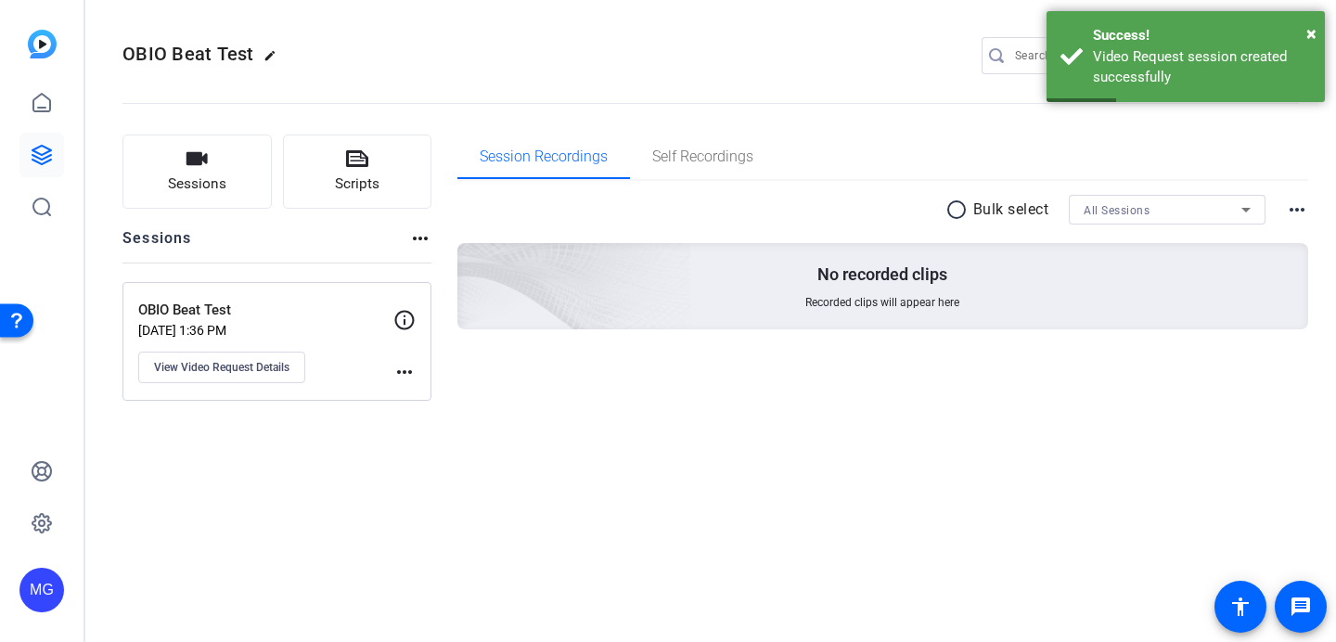
click at [393, 371] on mat-icon "more_horiz" at bounding box center [404, 372] width 22 height 22
click at [239, 365] on div at bounding box center [668, 321] width 1336 height 642
click at [203, 361] on span "View Video Request Details" at bounding box center [221, 367] width 135 height 15
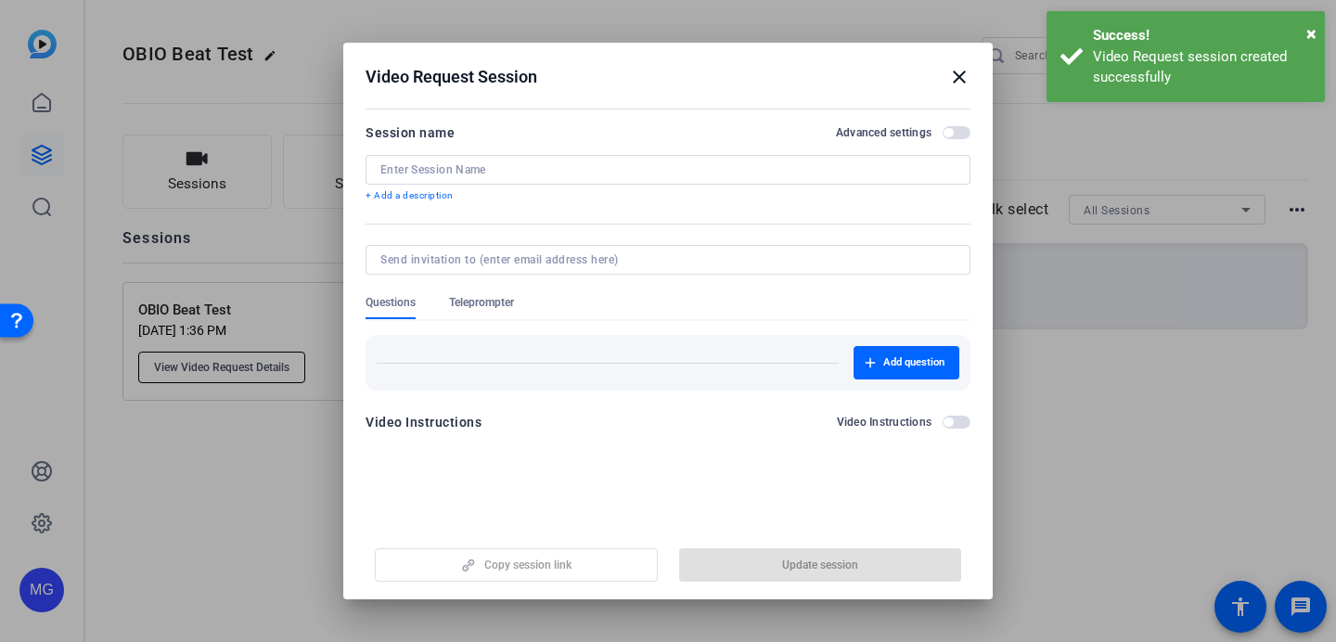
type input "OBIO Beat Test"
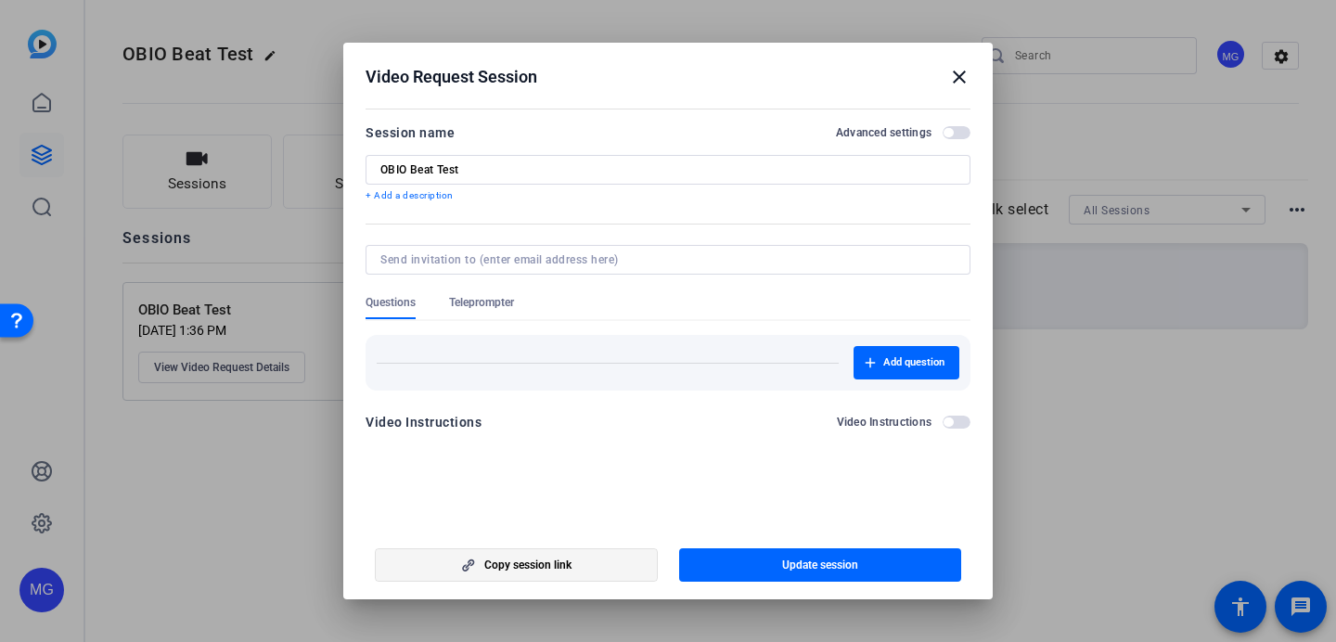
click at [571, 564] on span "Copy session link" at bounding box center [527, 565] width 87 height 15
click at [958, 81] on mat-icon "close" at bounding box center [959, 77] width 22 height 22
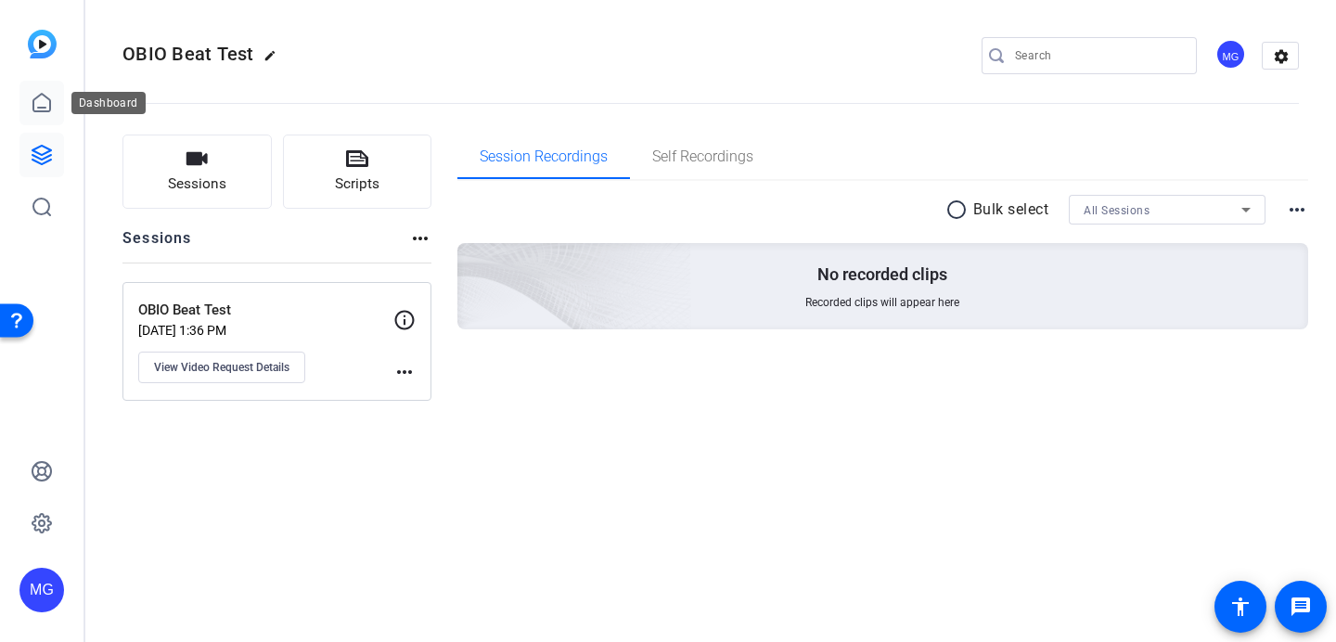
click at [39, 109] on icon at bounding box center [42, 103] width 22 height 22
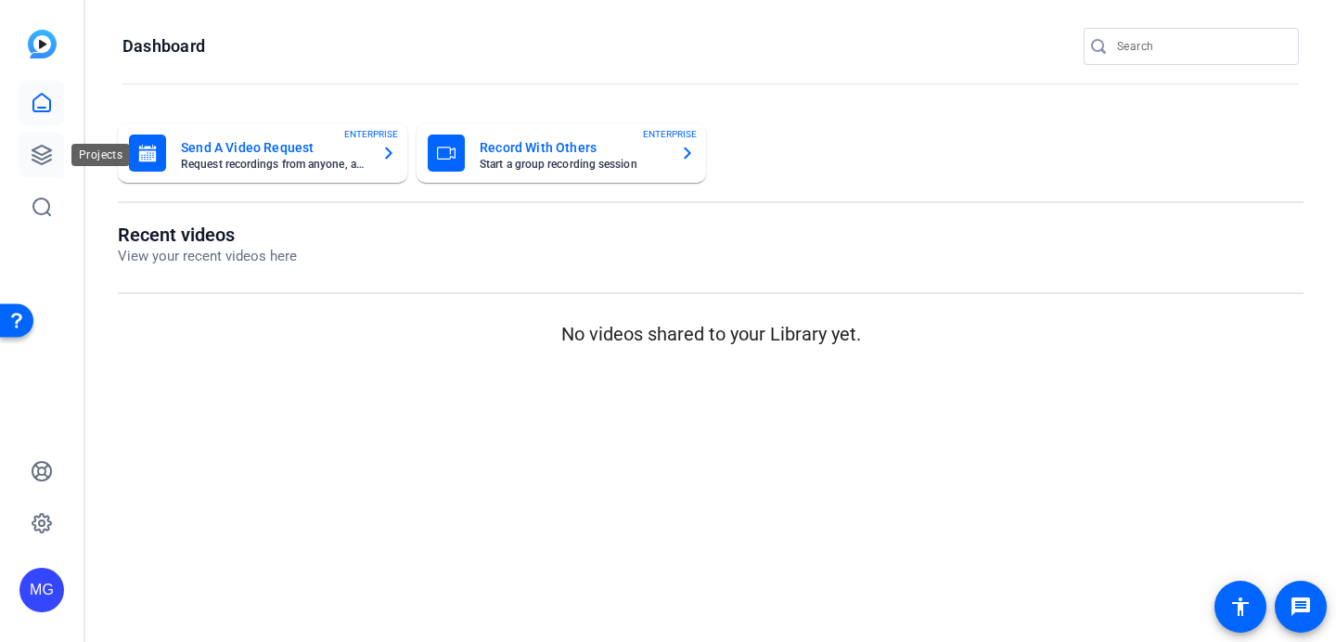
click at [39, 157] on icon at bounding box center [41, 155] width 19 height 19
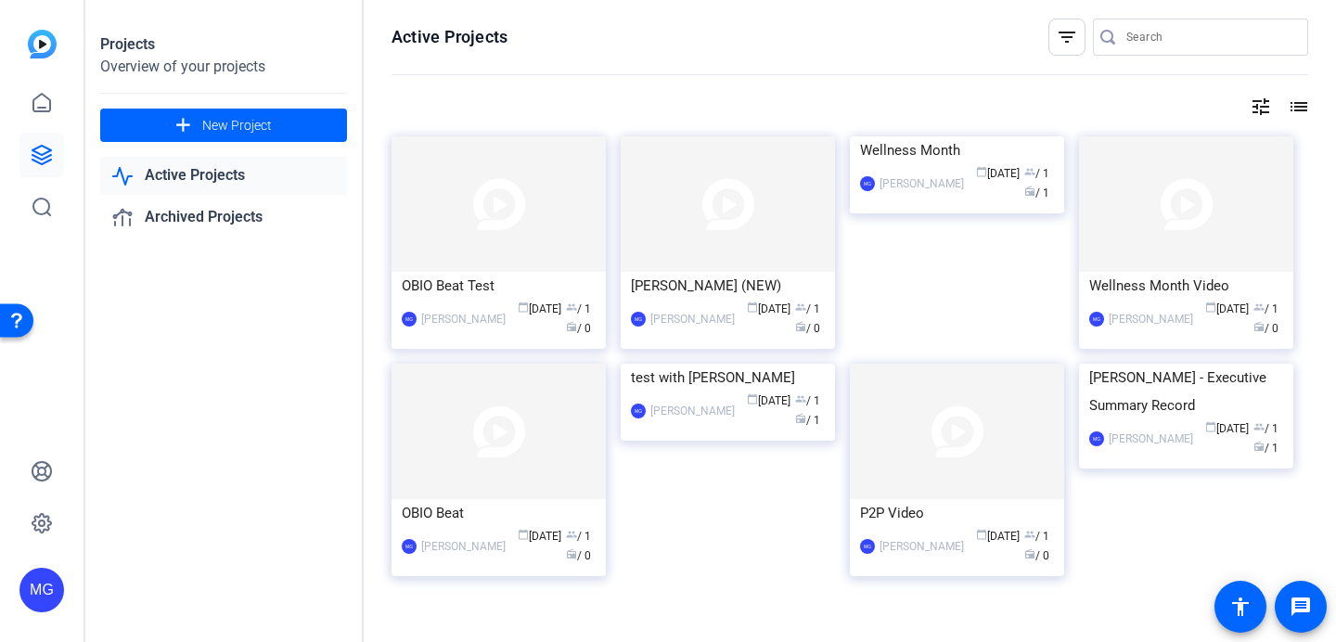
click at [157, 546] on div "Projects Overview of your projects add New Project Active Projects Archived Pro…" at bounding box center [224, 321] width 278 height 642
click at [37, 478] on icon at bounding box center [42, 471] width 22 height 22
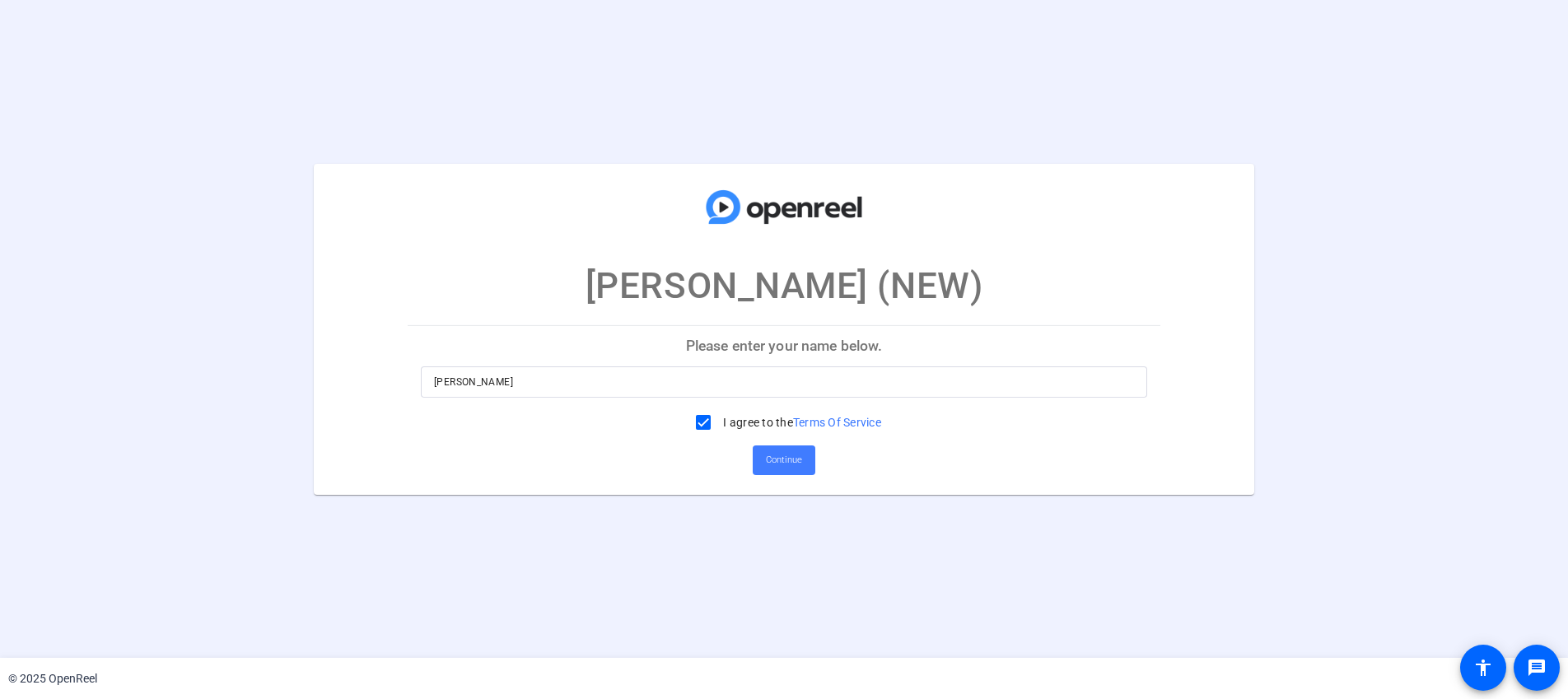
click at [779, 463] on span "Continue" at bounding box center [784, 460] width 36 height 25
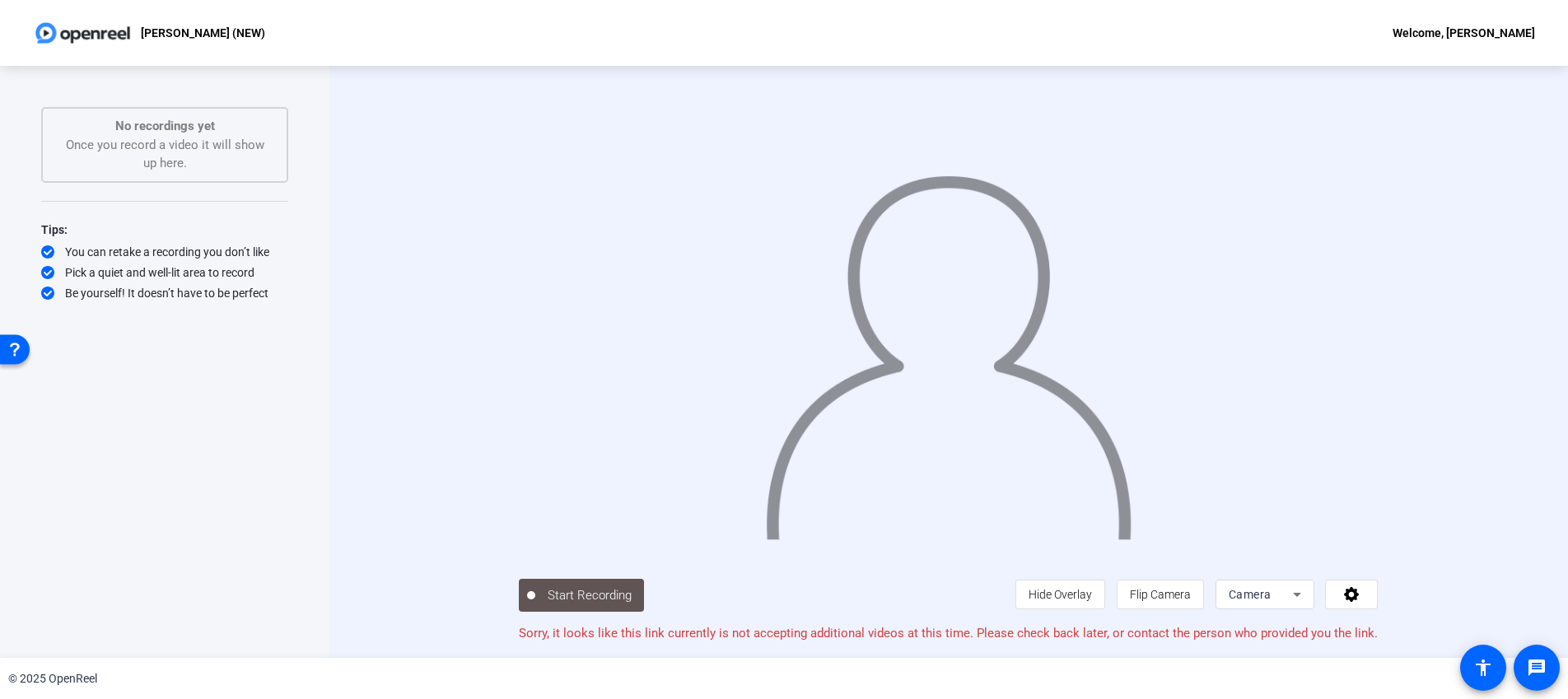
scroll to position [1, 0]
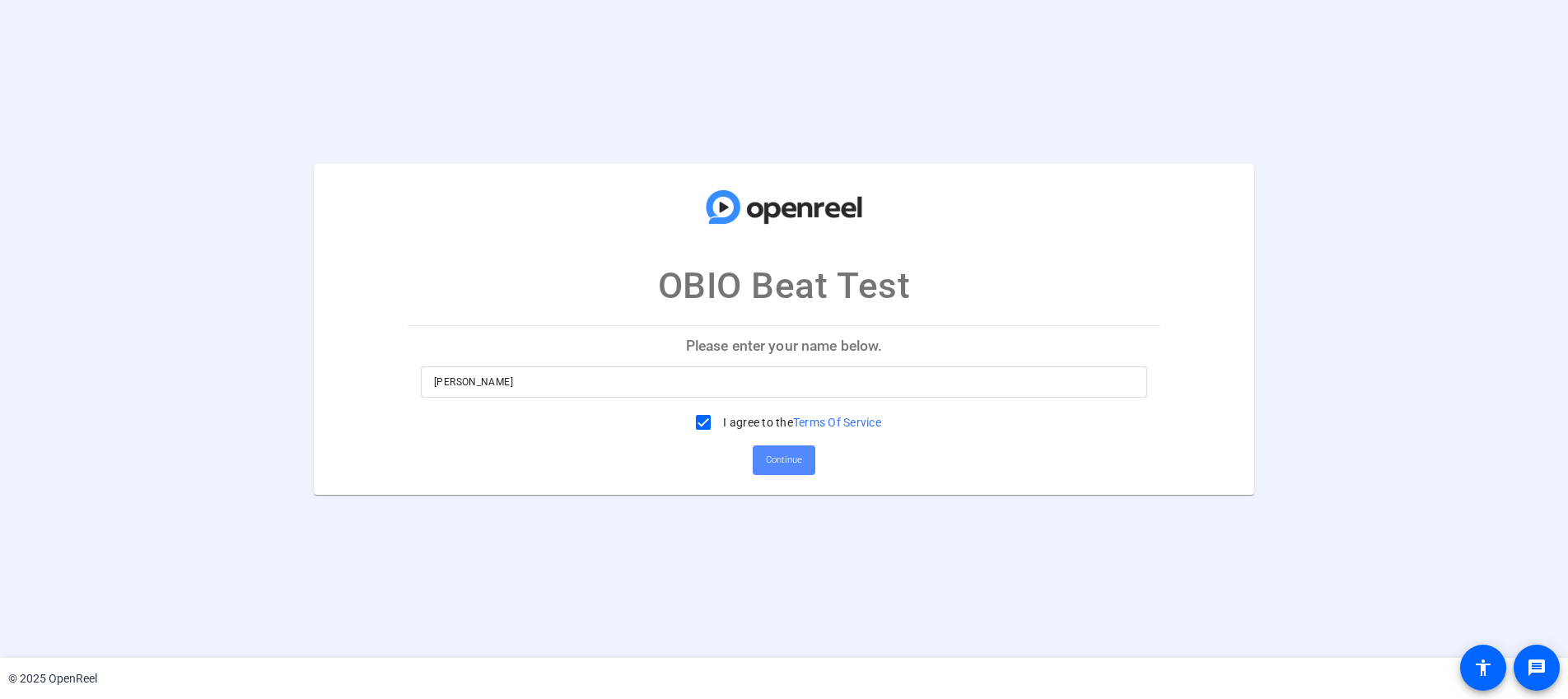
click at [789, 461] on span "Continue" at bounding box center [784, 460] width 36 height 25
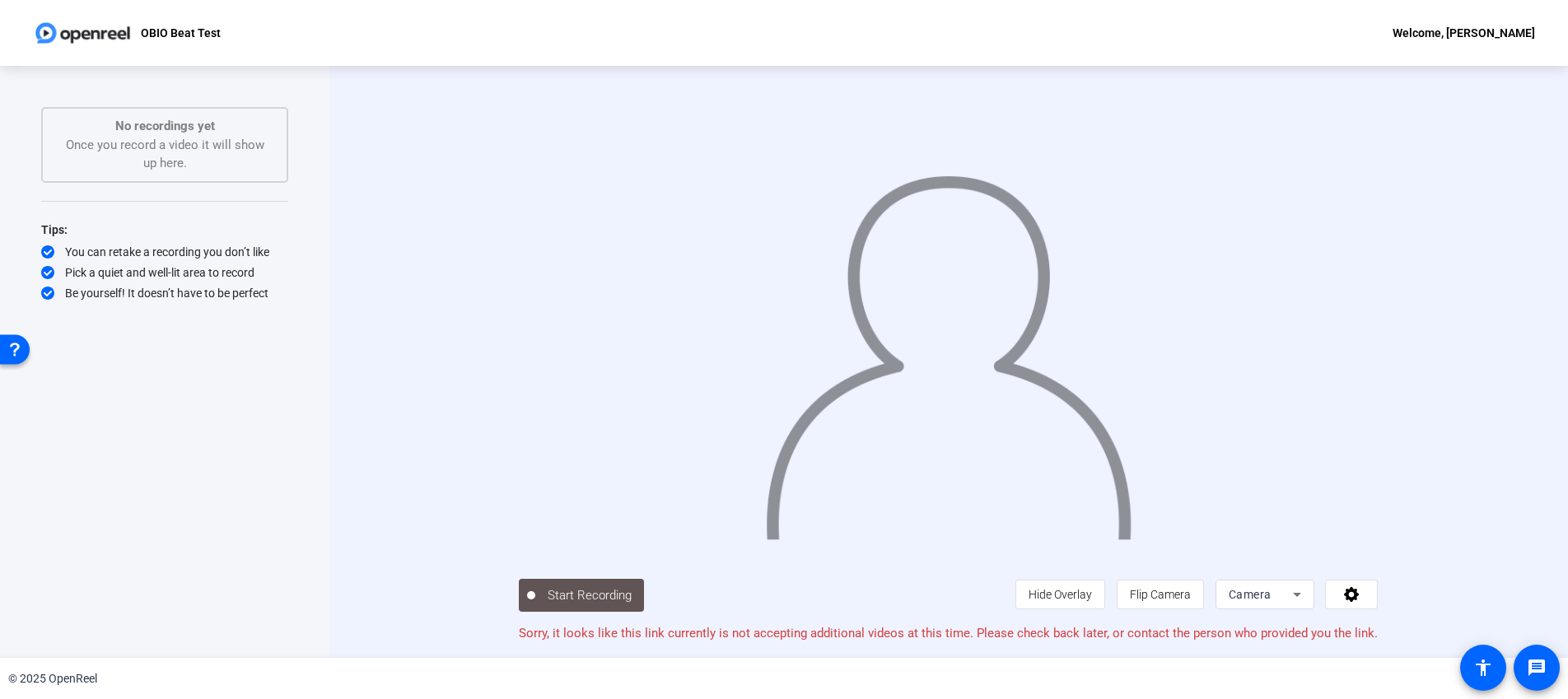
scroll to position [1, 0]
